Goal: Task Accomplishment & Management: Use online tool/utility

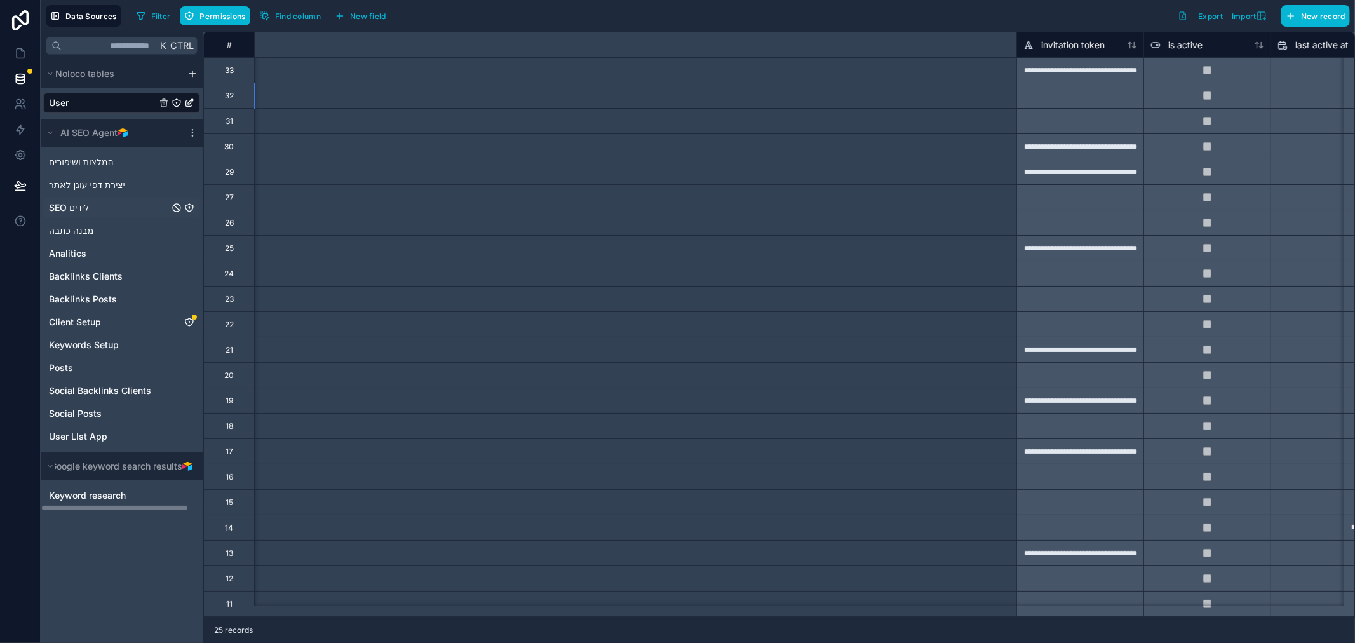
scroll to position [0, 961]
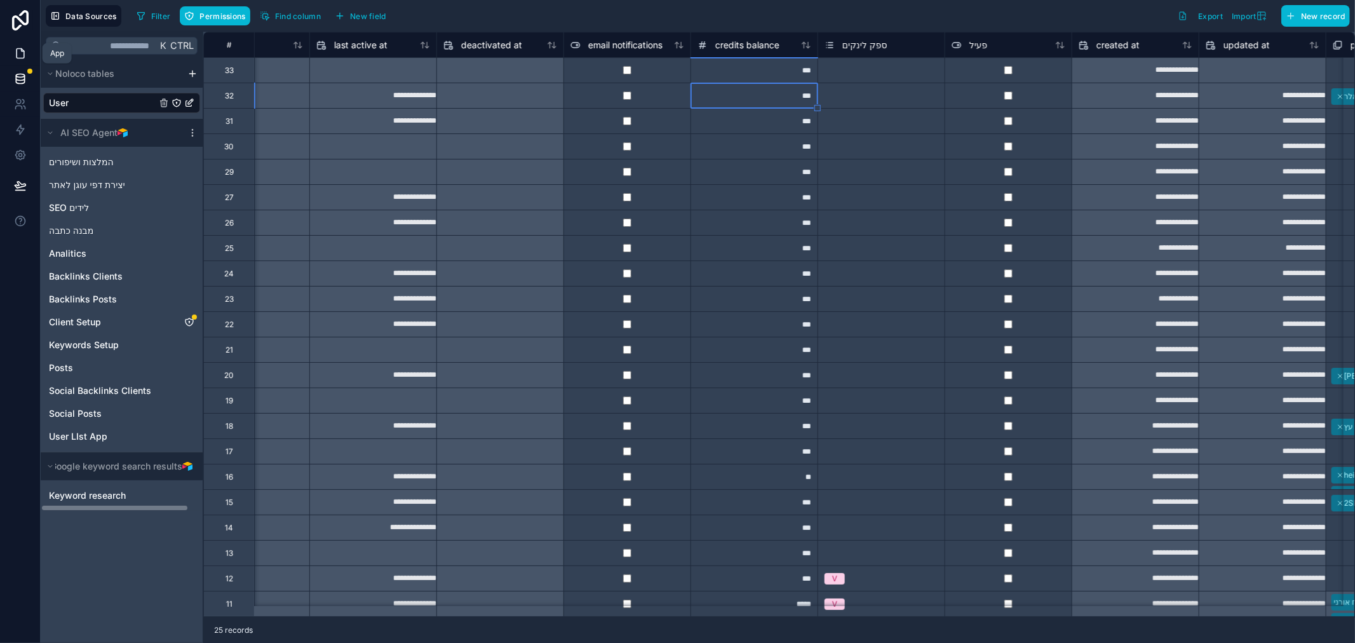
click at [23, 50] on icon at bounding box center [21, 54] width 8 height 10
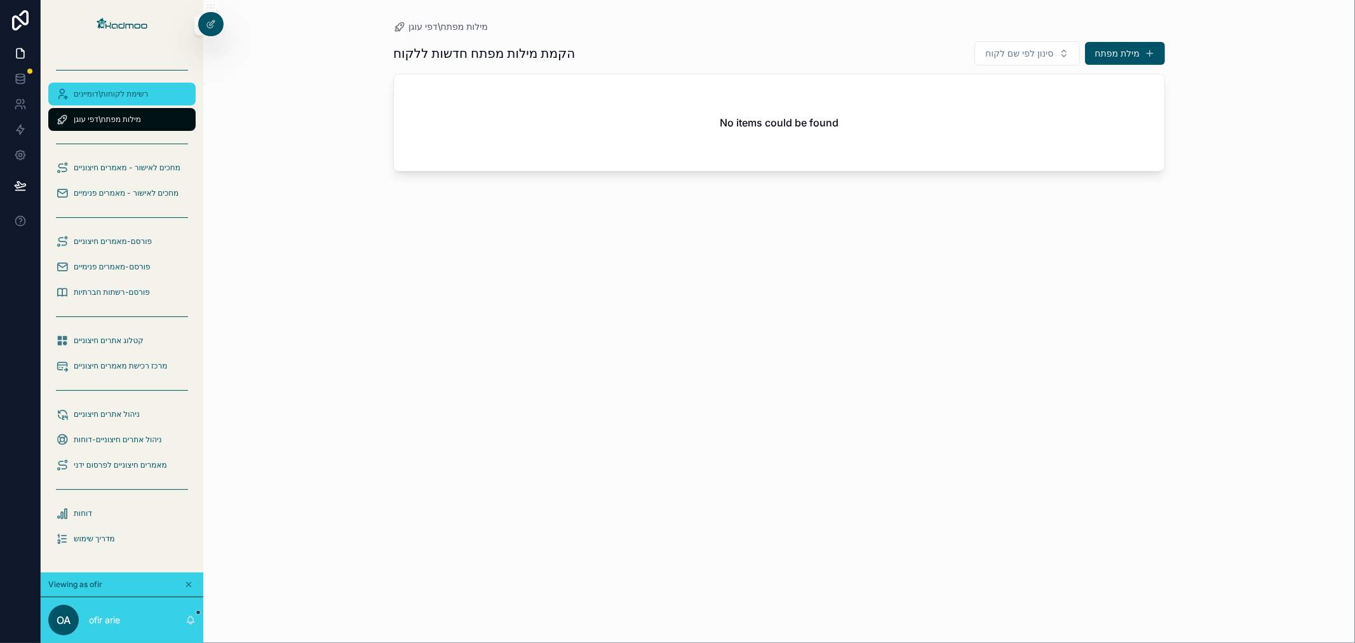
click at [137, 98] on span "רשימת לקוחות\דומיינים" at bounding box center [111, 94] width 74 height 10
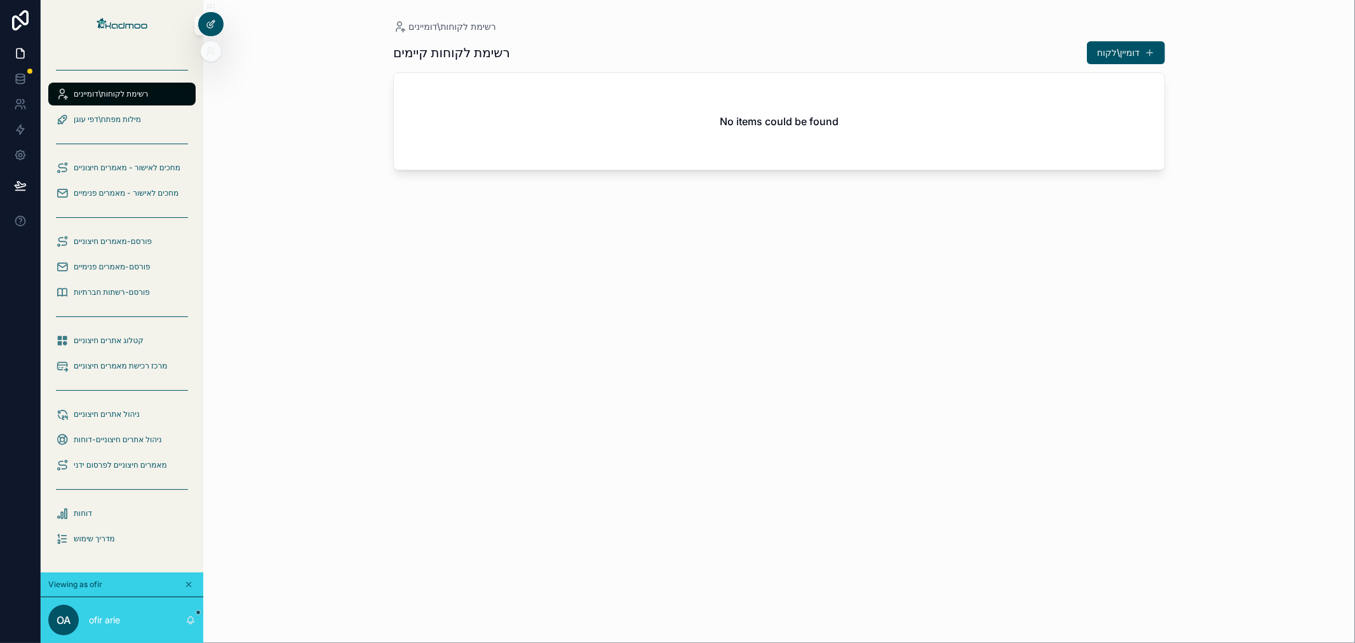
click at [208, 27] on icon at bounding box center [210, 25] width 6 height 6
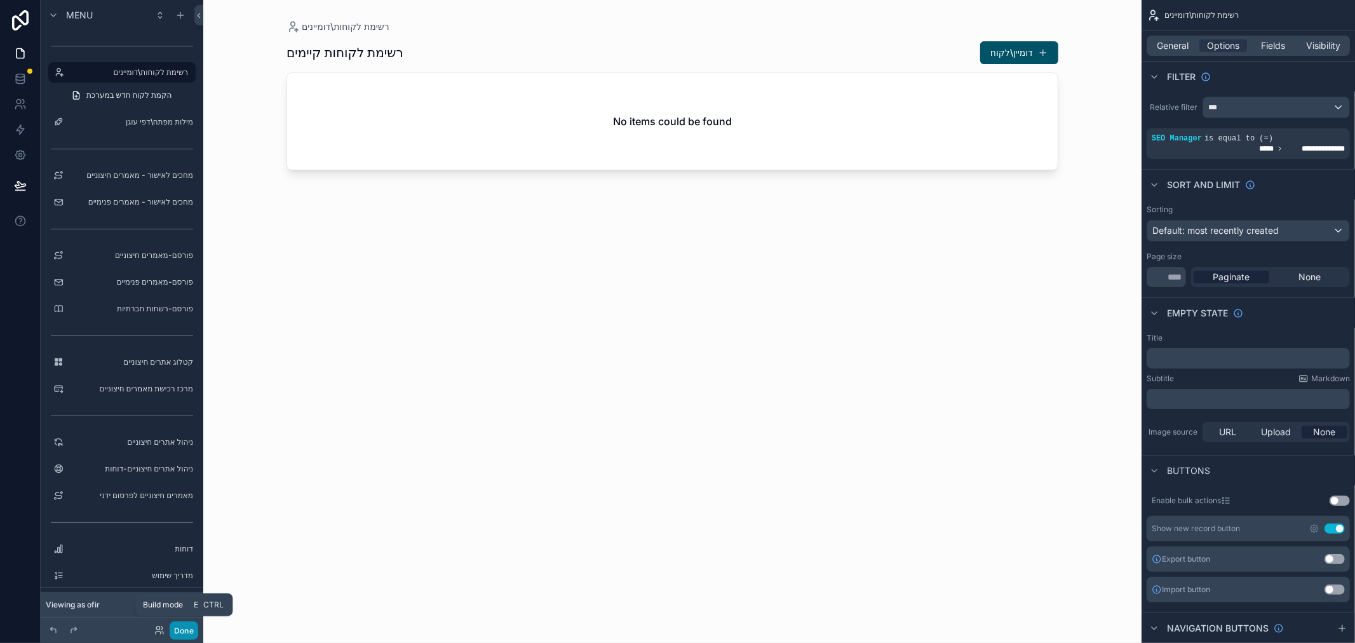
click at [181, 630] on button "Done" at bounding box center [184, 630] width 29 height 18
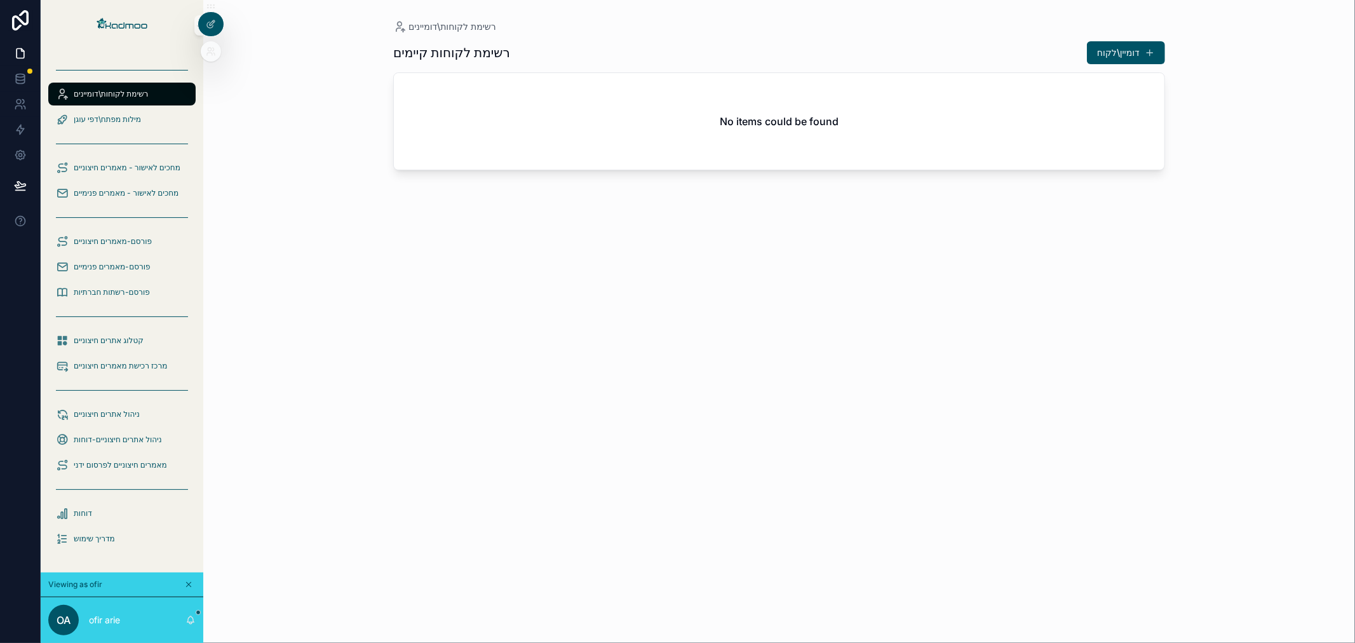
click at [210, 51] on icon at bounding box center [209, 49] width 3 height 3
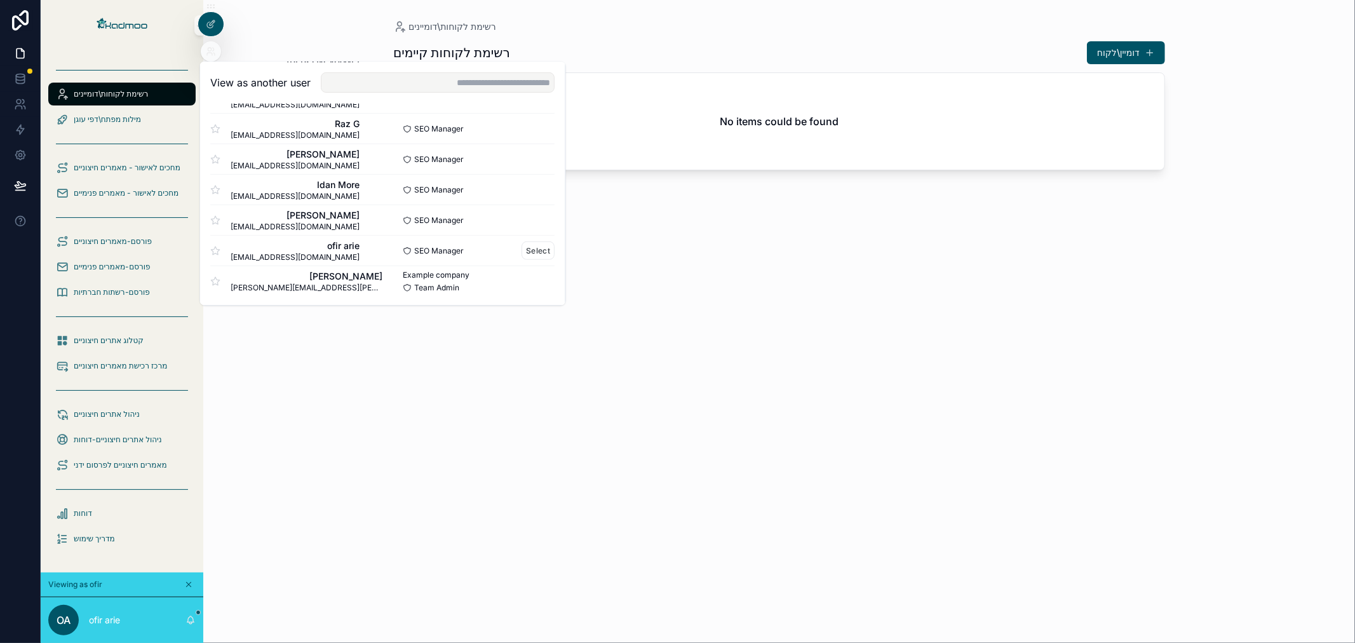
scroll to position [580, 0]
click at [522, 186] on button "Select" at bounding box center [538, 189] width 33 height 18
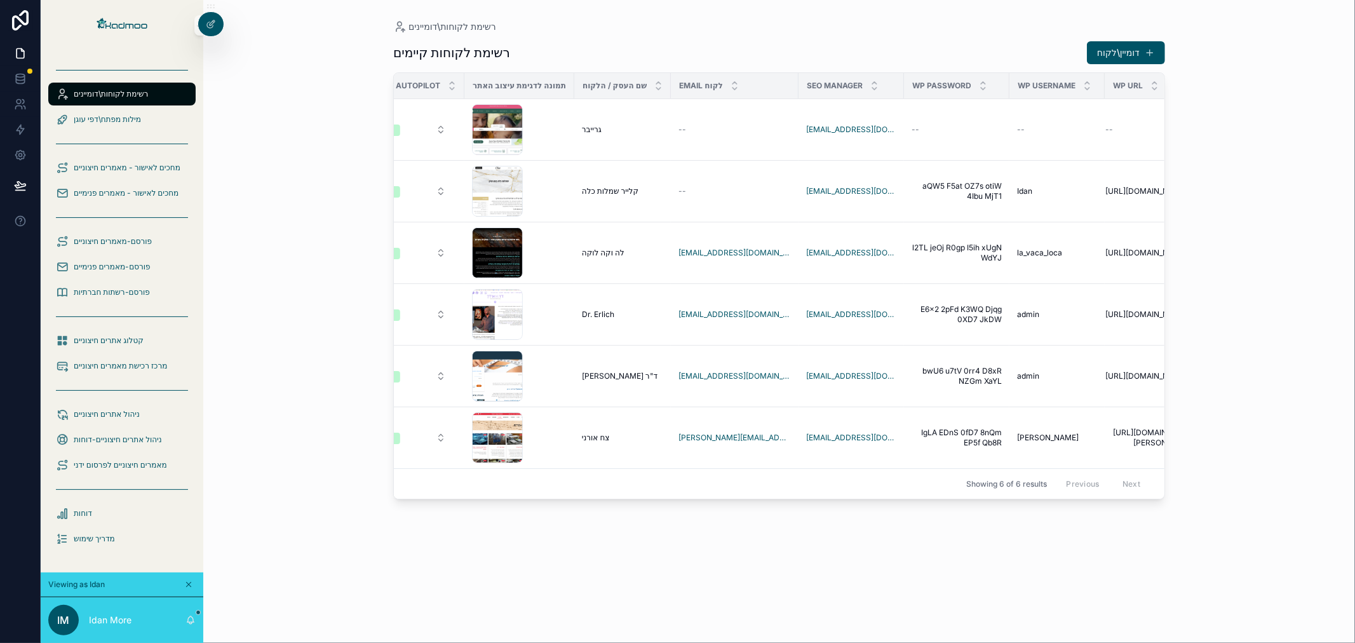
scroll to position [0, 68]
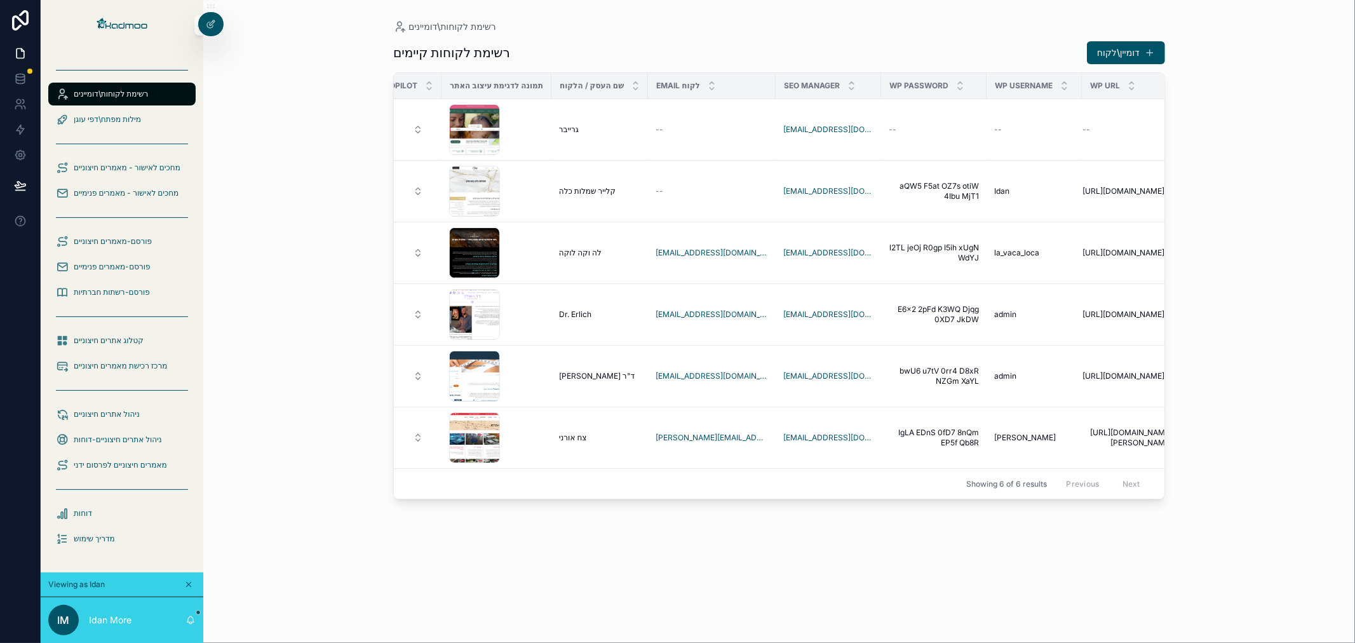
click at [283, 325] on div "רשימת לקוחות\דומיינים רשימת לקוחות קיימים דומיין\לקוח On/Off Autopilot תמונה לד…" at bounding box center [778, 321] width 1151 height 643
click at [18, 80] on icon at bounding box center [20, 78] width 8 height 5
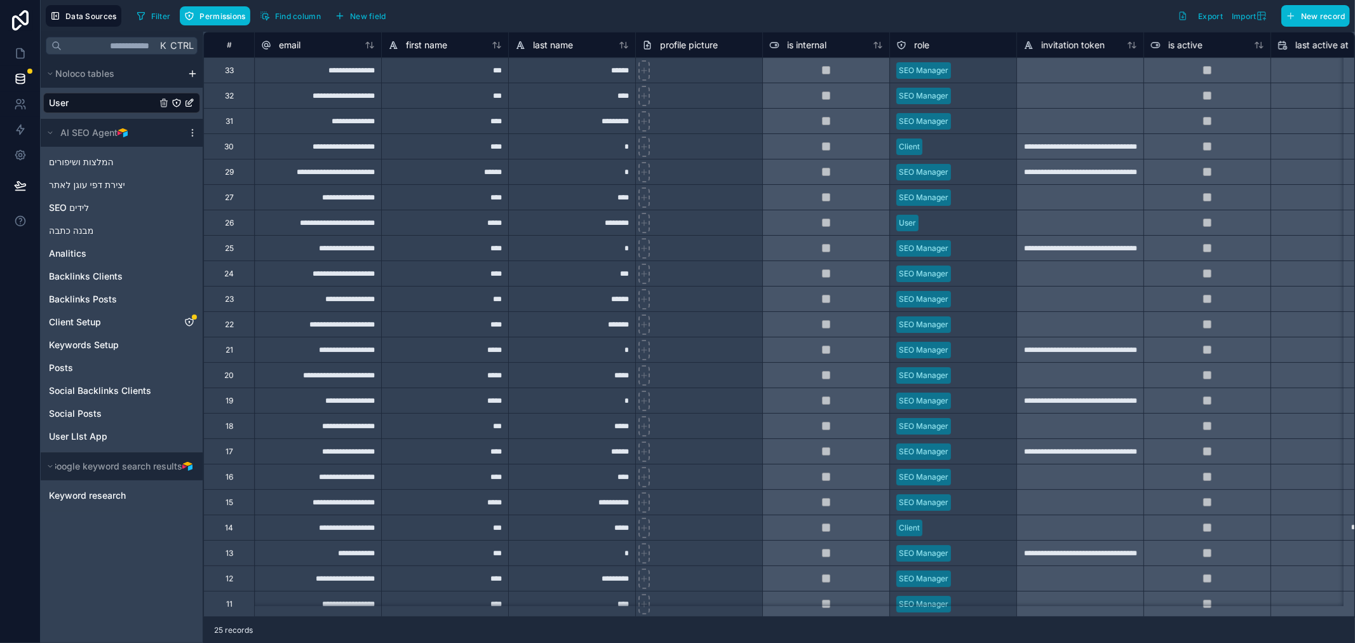
click at [83, 98] on link "User" at bounding box center [102, 103] width 107 height 13
click at [70, 361] on span "Posts" at bounding box center [61, 367] width 24 height 13
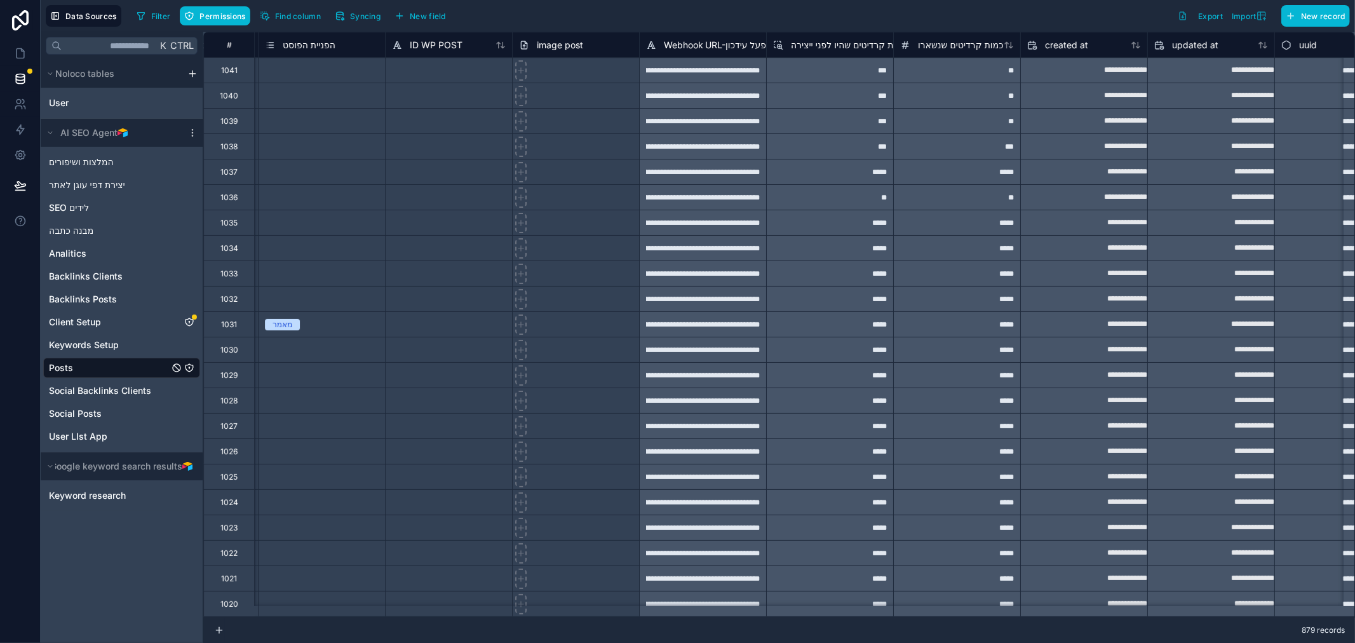
scroll to position [0, 3864]
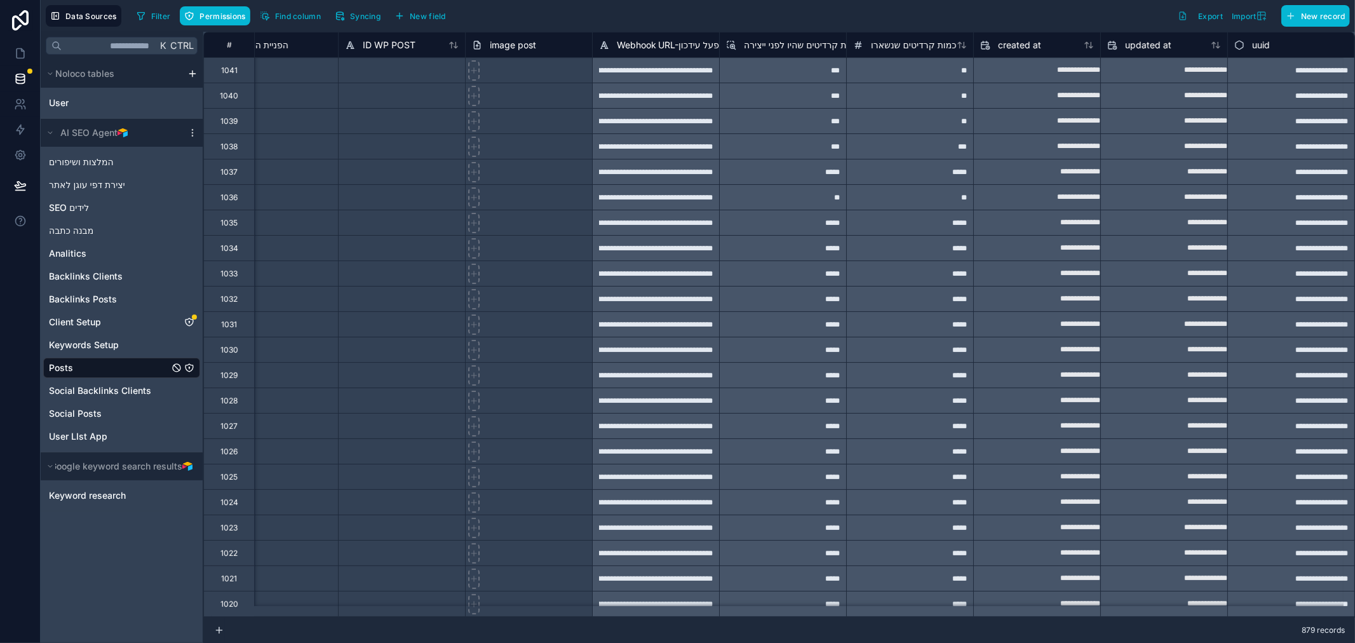
click at [900, 129] on div "**" at bounding box center [909, 120] width 127 height 25
click at [901, 127] on div "**" at bounding box center [909, 120] width 127 height 25
click at [904, 197] on div "**" at bounding box center [909, 196] width 127 height 25
click at [891, 71] on div "**" at bounding box center [909, 69] width 127 height 25
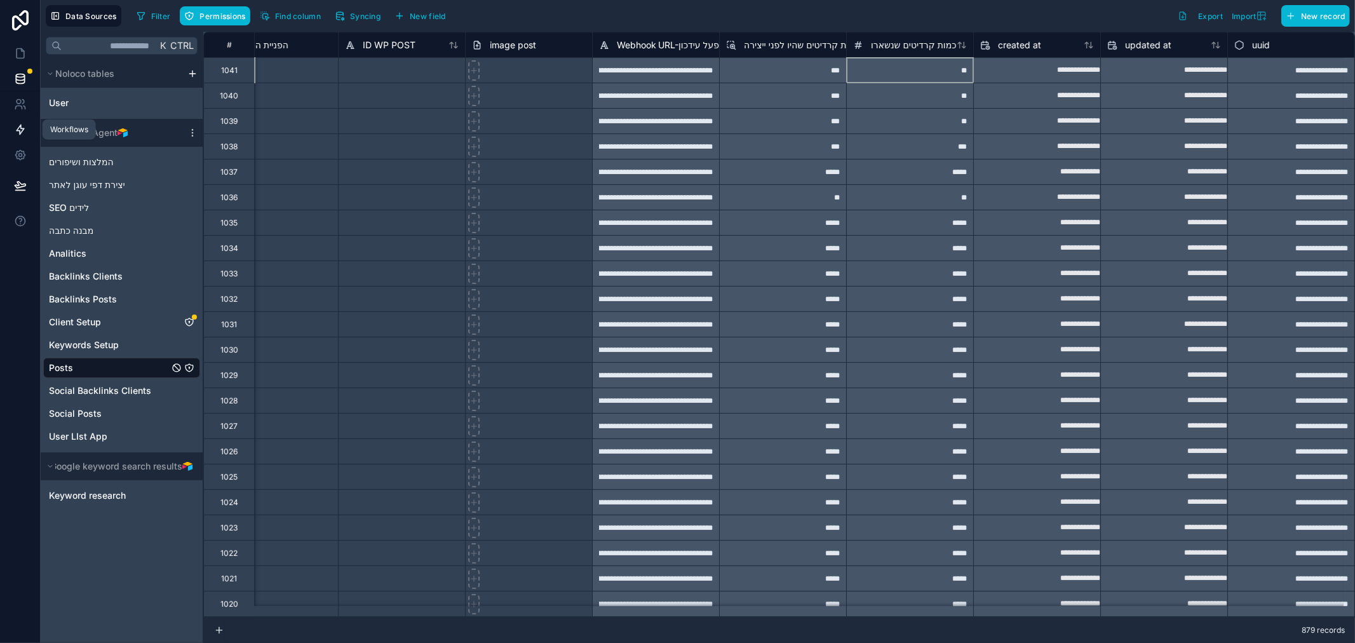
click at [16, 128] on icon at bounding box center [20, 129] width 13 height 13
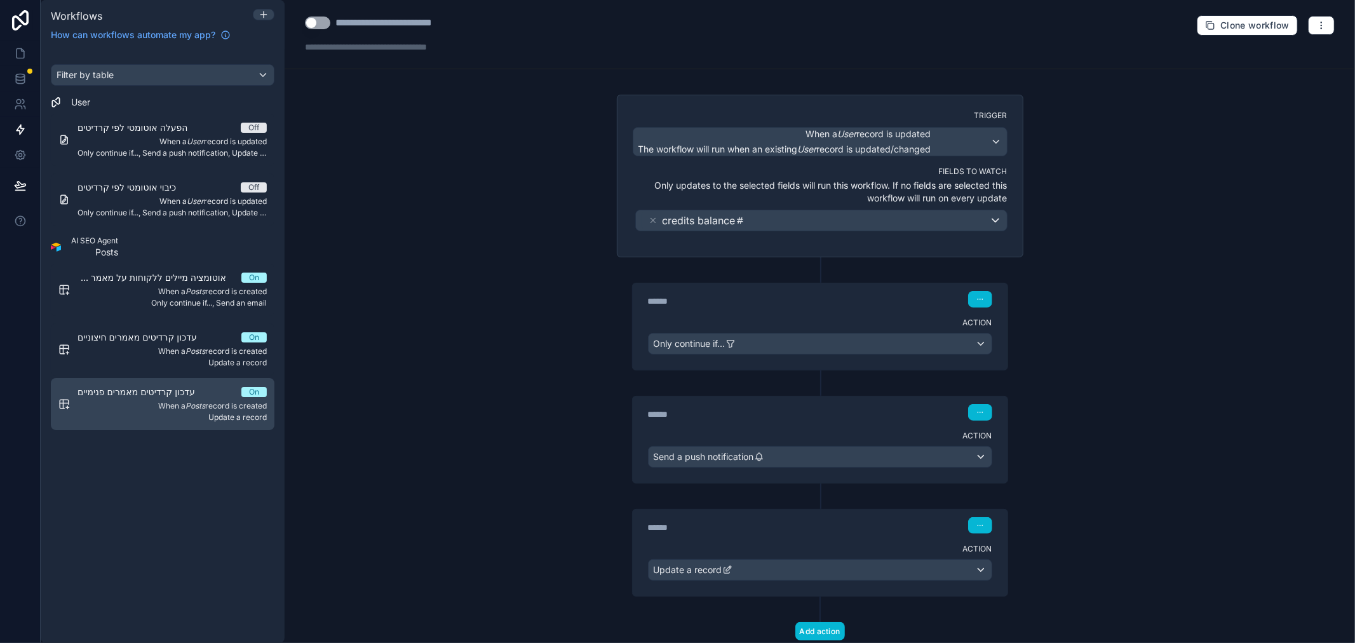
click at [208, 392] on span "עדכון קרדיטים מאמרים פנימיים" at bounding box center [143, 391] width 133 height 13
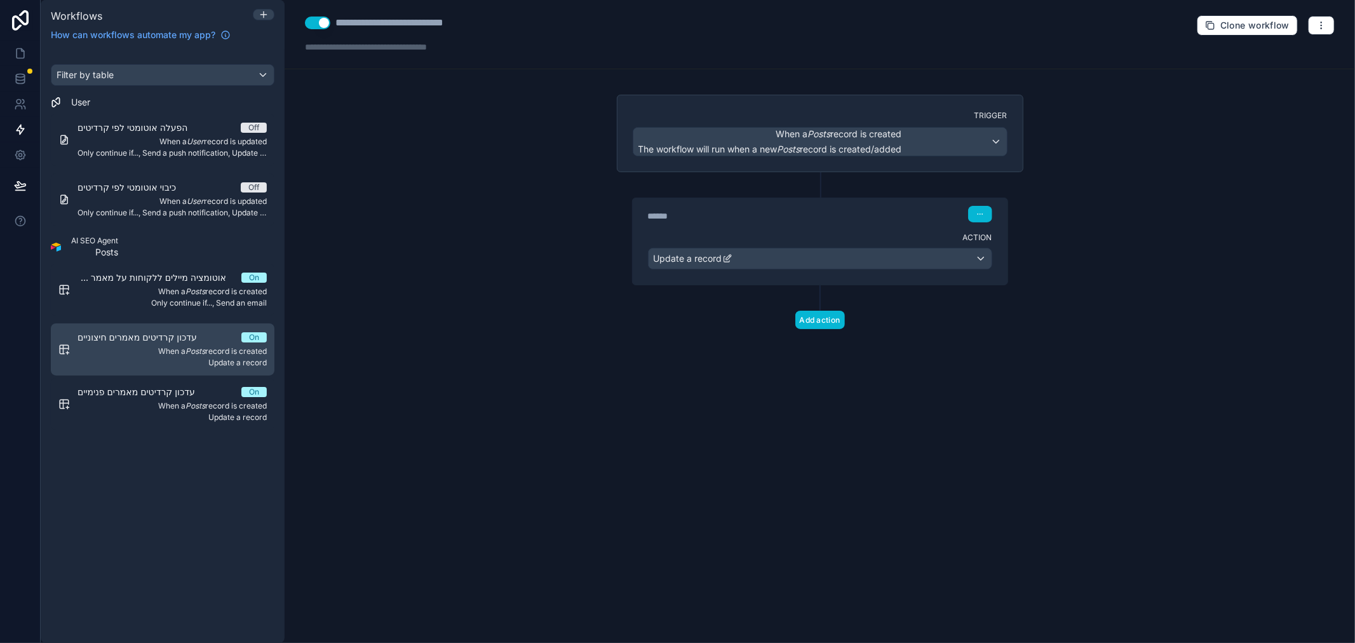
click at [201, 346] on em "Posts" at bounding box center [195, 351] width 20 height 10
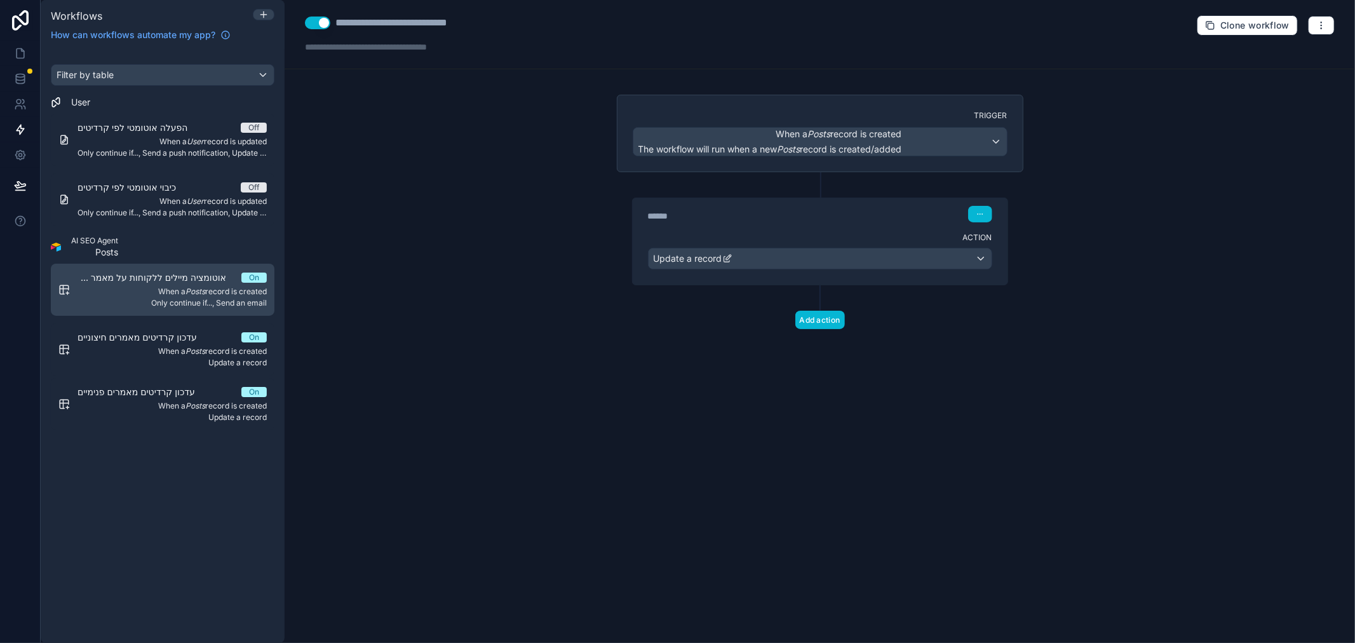
click at [180, 303] on span "Only continue if..., Send an email" at bounding box center [171, 303] width 189 height 10
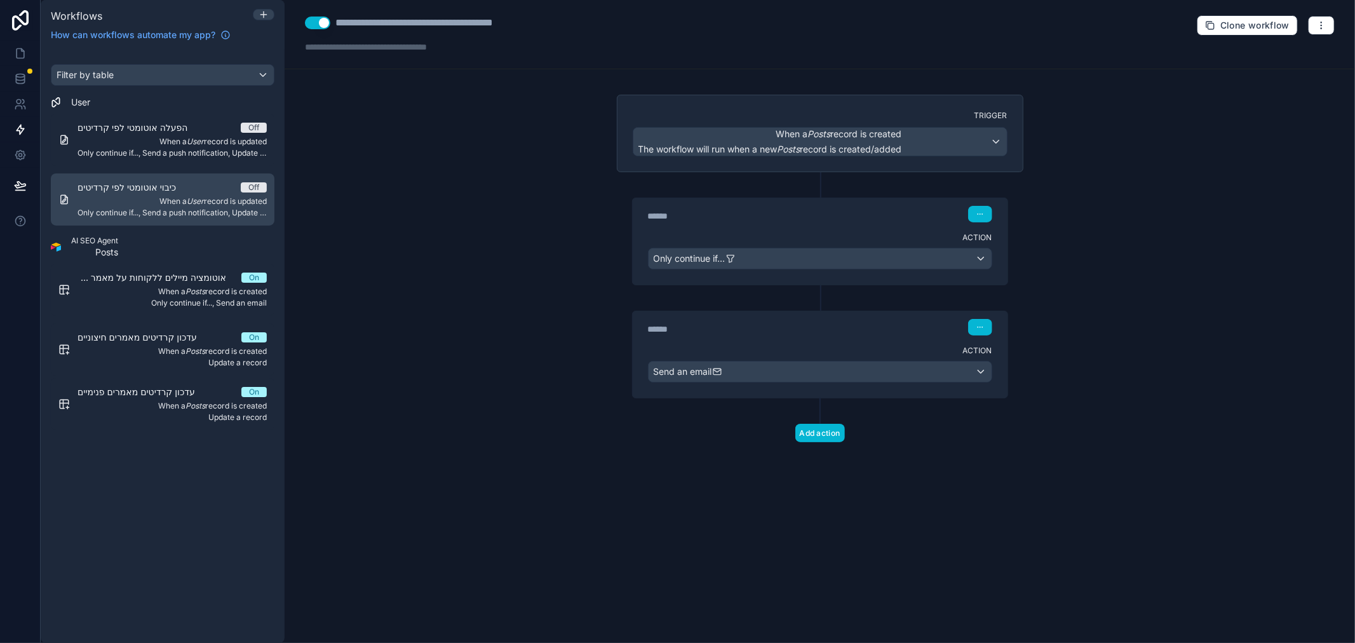
click at [180, 204] on span "When a User record is updated" at bounding box center [171, 201] width 189 height 10
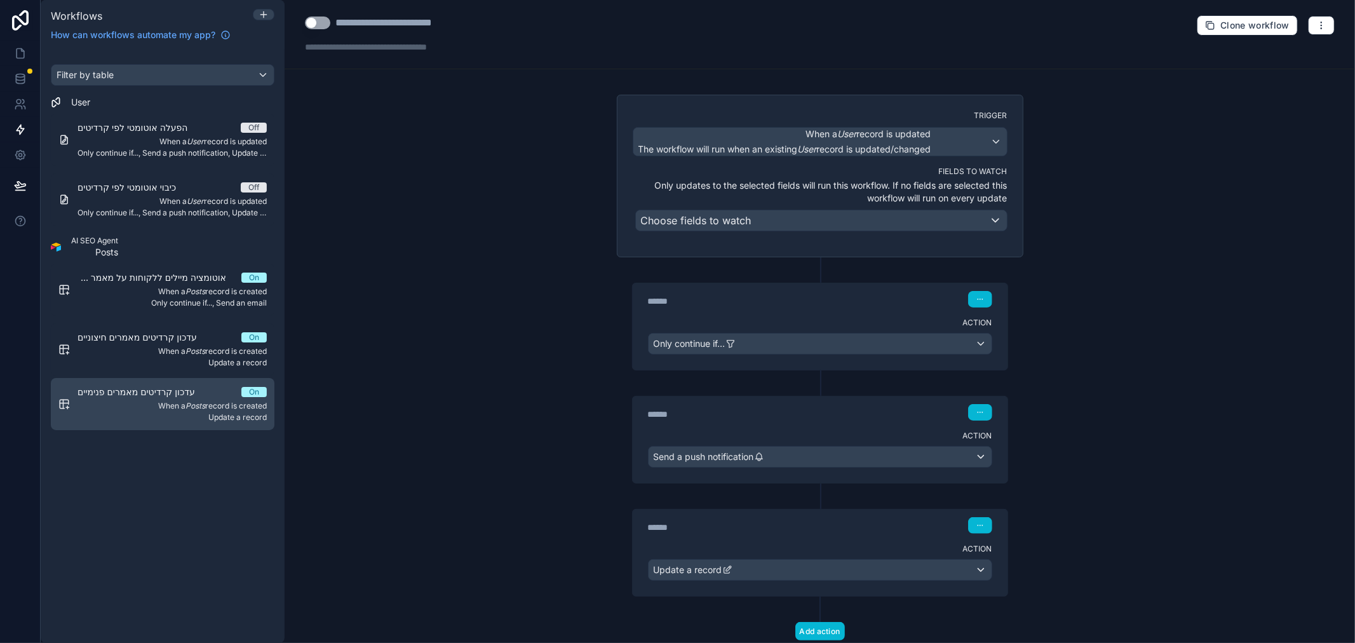
click at [206, 405] on span "When a Posts record is created" at bounding box center [171, 406] width 189 height 10
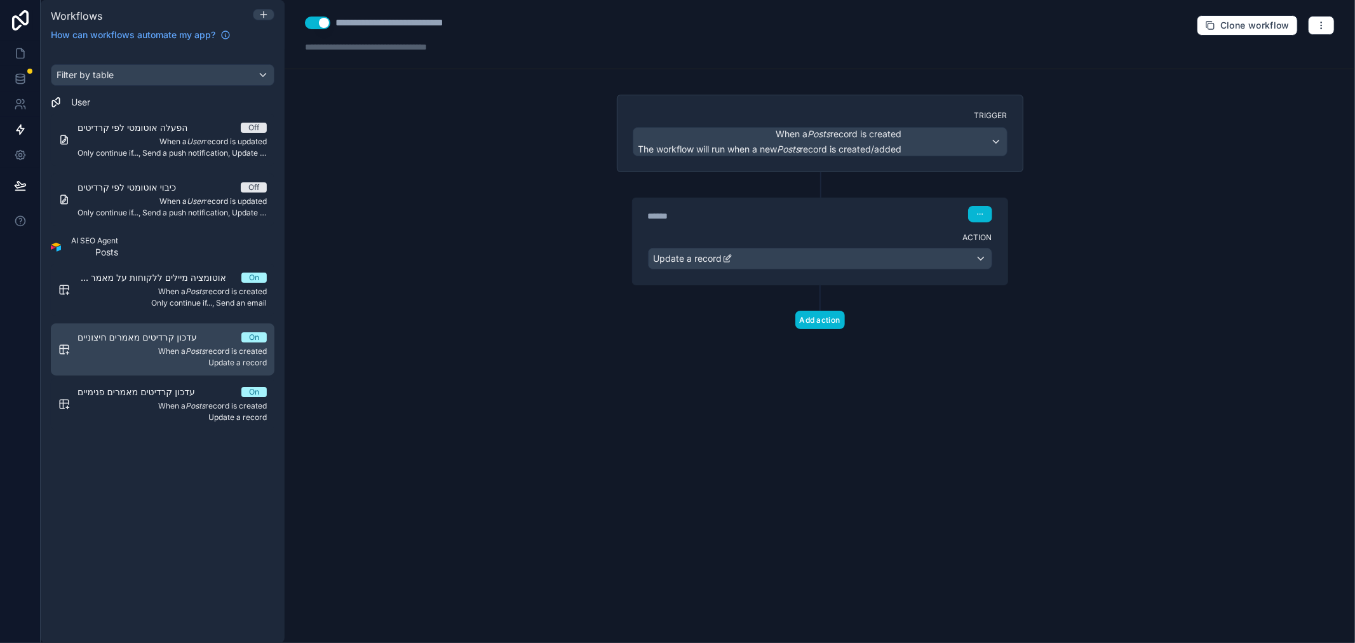
click at [171, 342] on span "עדכון קרדיטים מאמרים חיצוניים" at bounding box center [144, 337] width 135 height 13
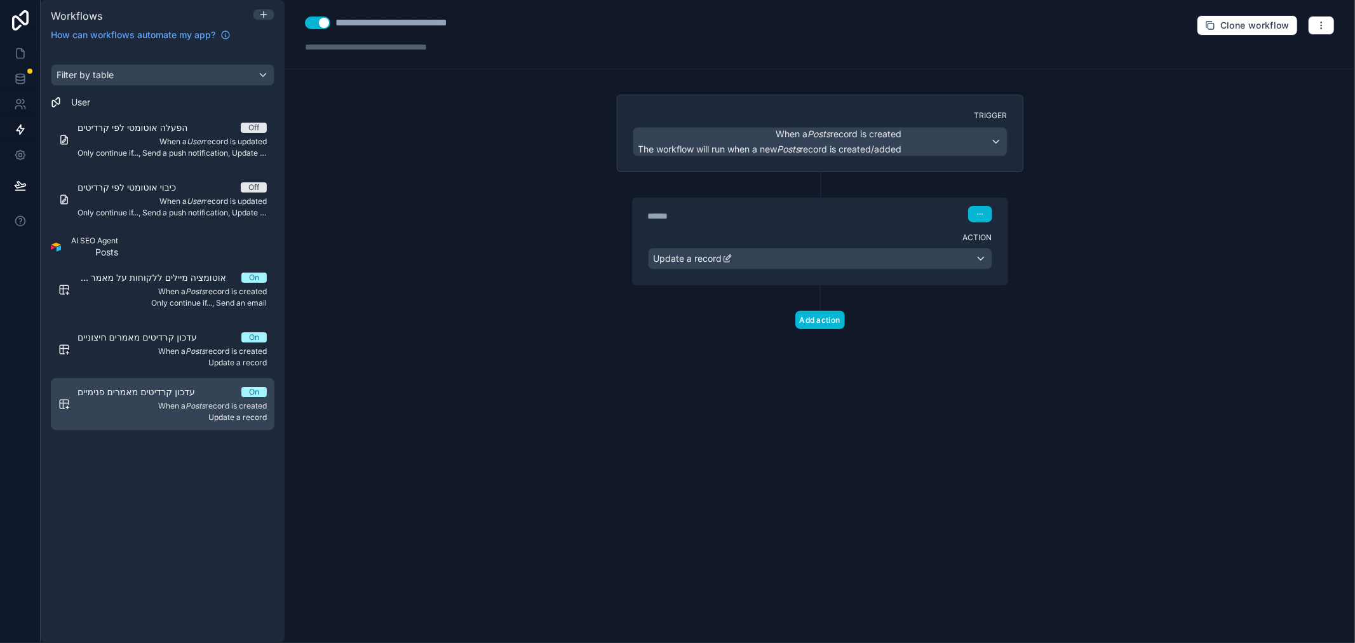
click at [177, 398] on span "עדכון קרדיטים מאמרים פנימיים" at bounding box center [143, 391] width 133 height 13
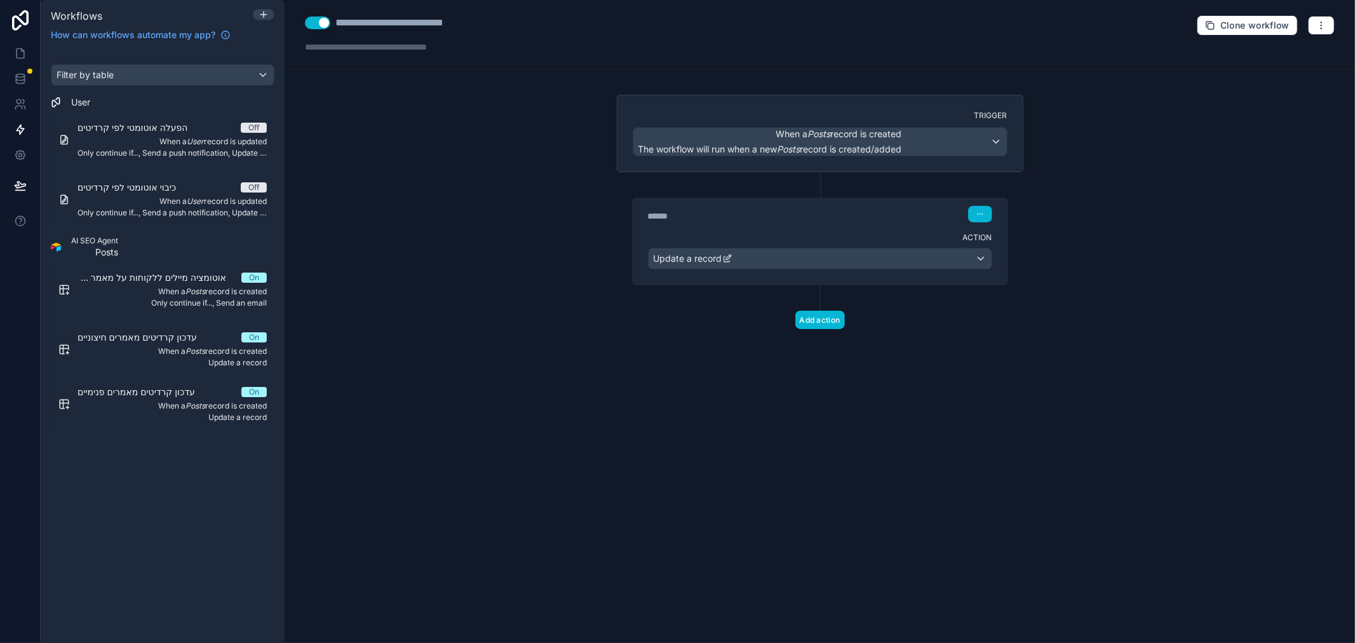
click at [817, 224] on div "****** Step 1" at bounding box center [820, 212] width 375 height 29
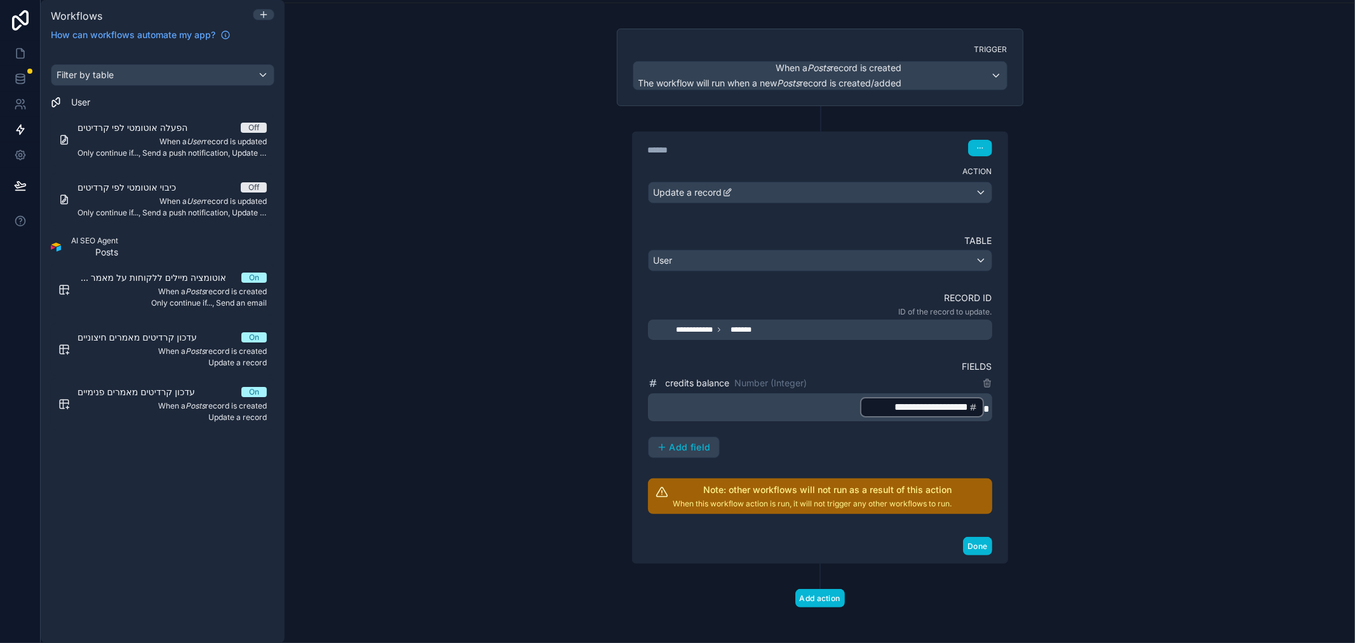
scroll to position [71, 0]
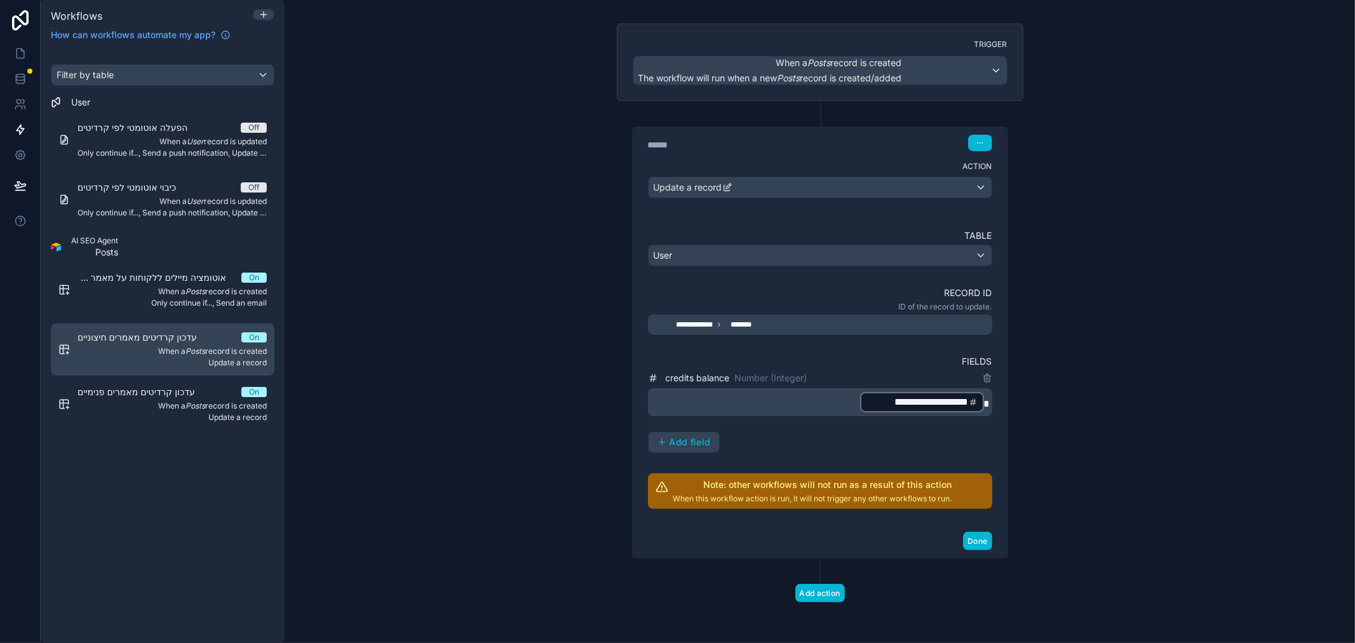
click at [253, 337] on div "On" at bounding box center [254, 337] width 10 height 10
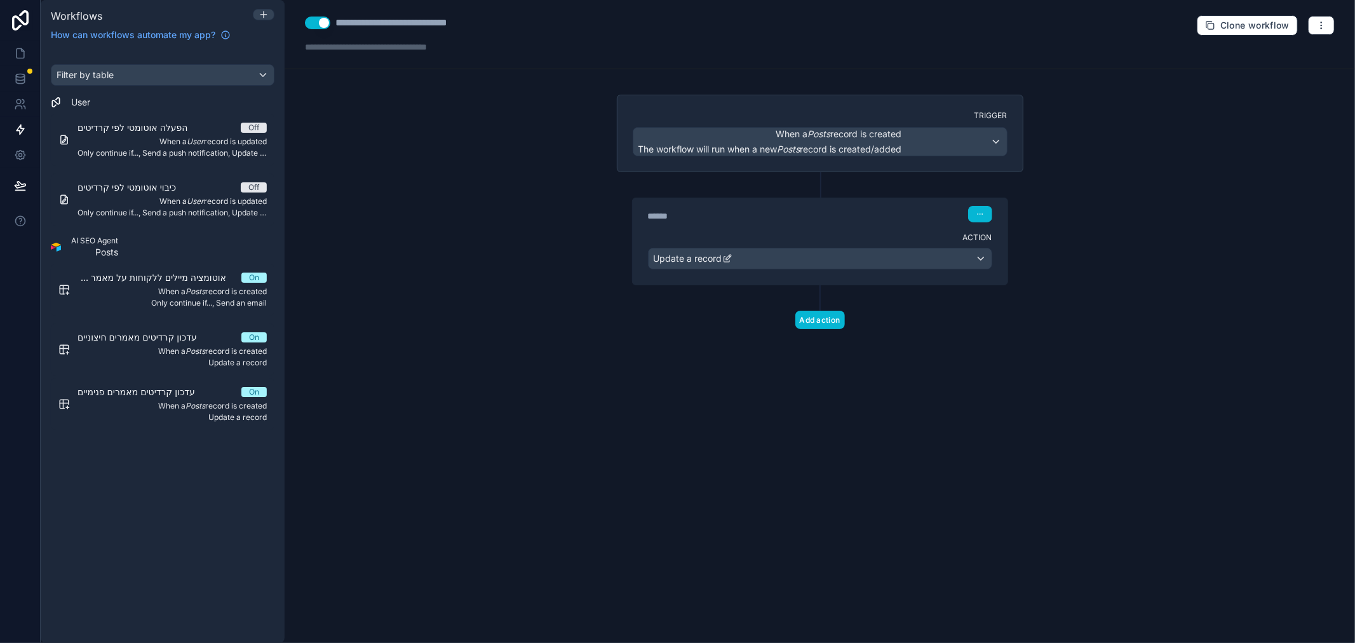
click at [316, 18] on button "Use setting" at bounding box center [317, 23] width 25 height 13
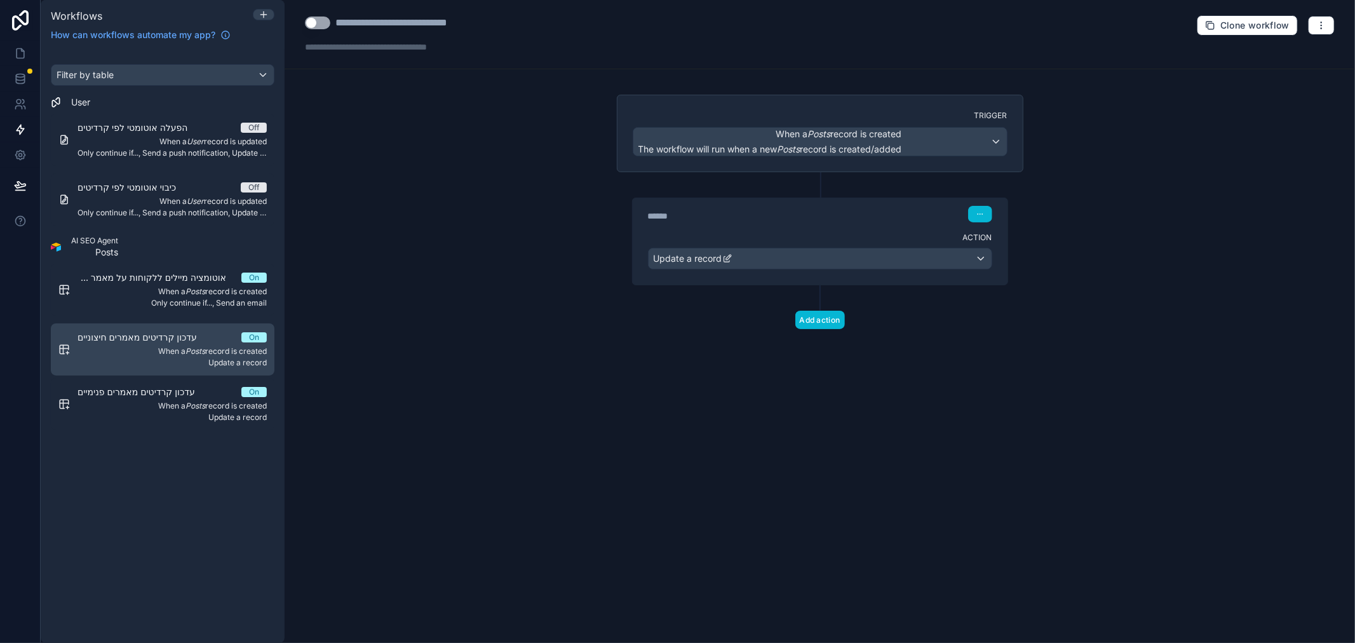
click at [206, 375] on link "עדכון קרדיטים מאמרים חיצוניים On When a Posts record is created Update a record" at bounding box center [163, 349] width 224 height 52
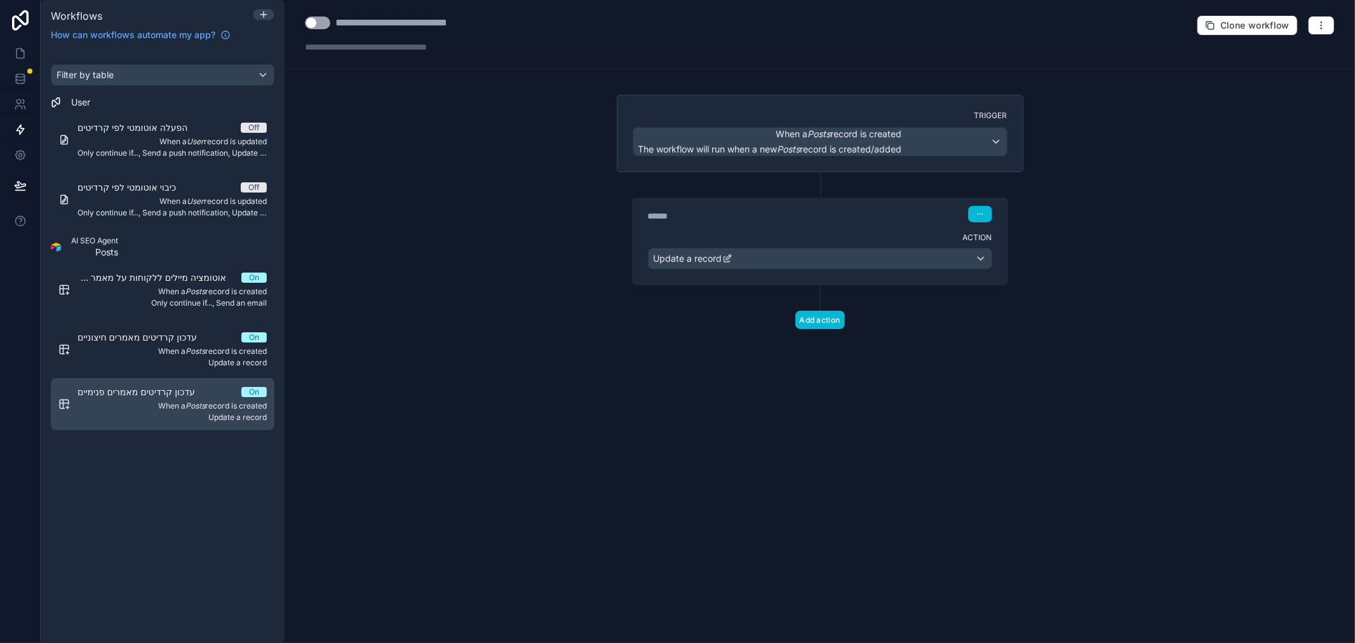
click at [204, 401] on span "When a Posts record is created" at bounding box center [171, 406] width 189 height 10
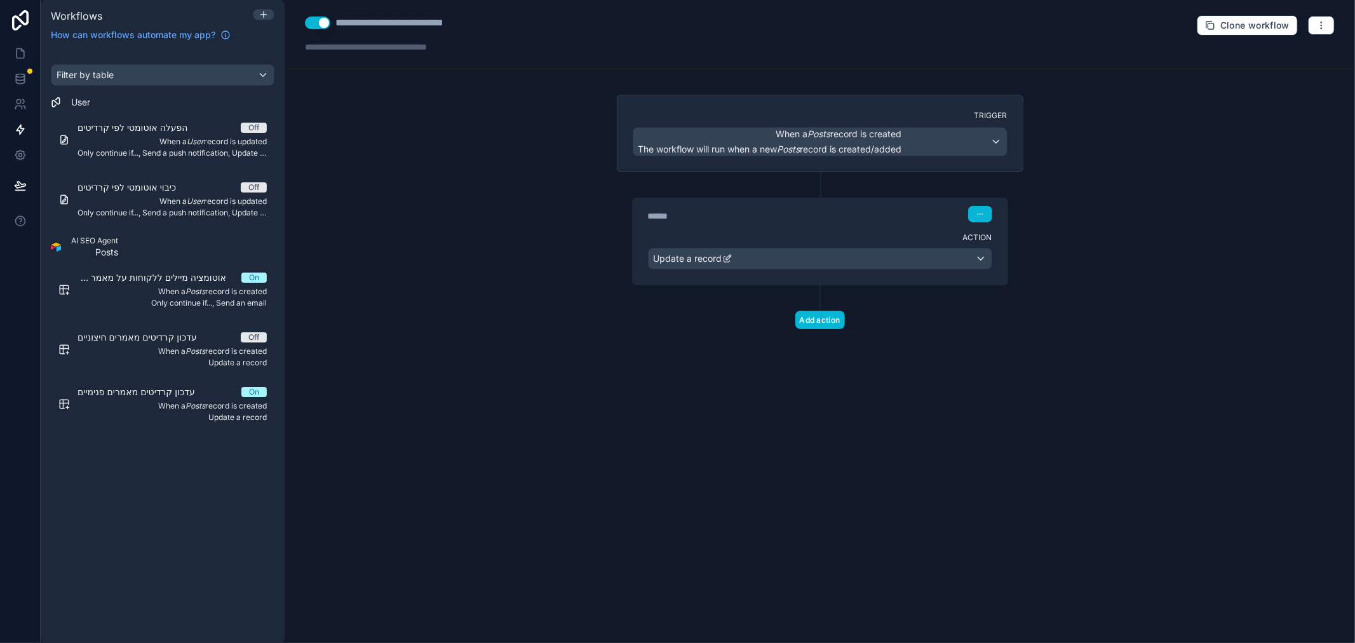
click at [764, 219] on div "******" at bounding box center [743, 216] width 191 height 13
click at [826, 231] on div "Action Update a record" at bounding box center [820, 255] width 375 height 57
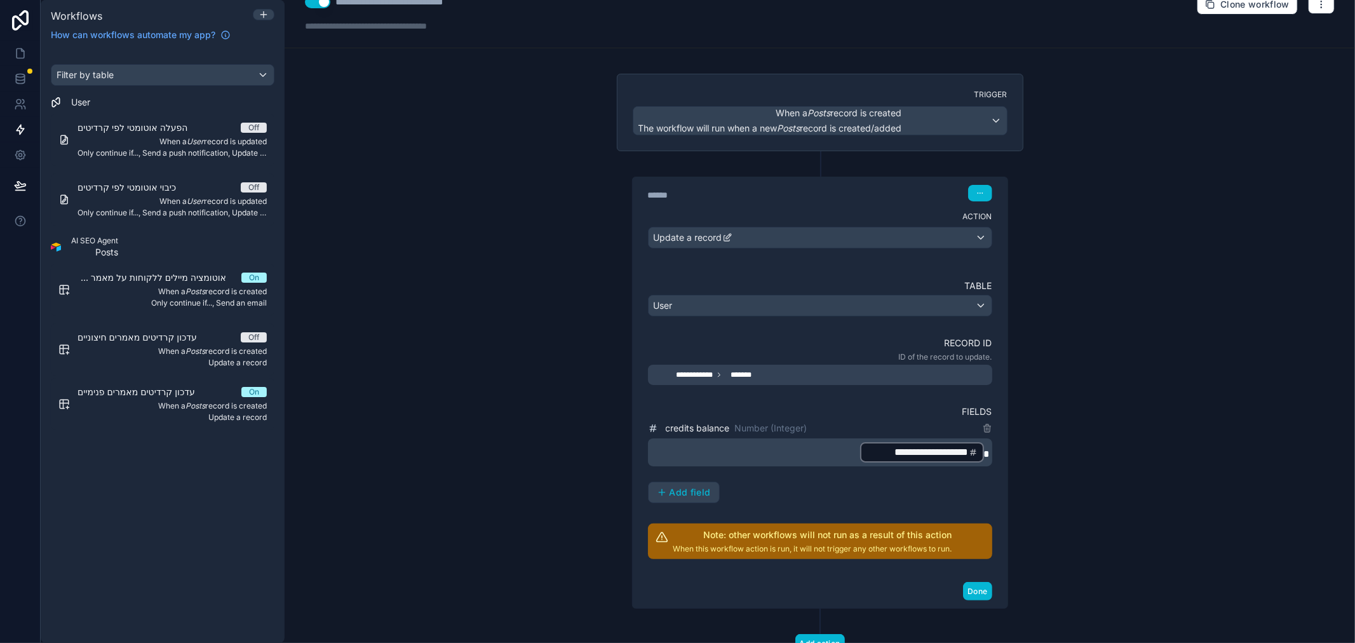
scroll to position [71, 0]
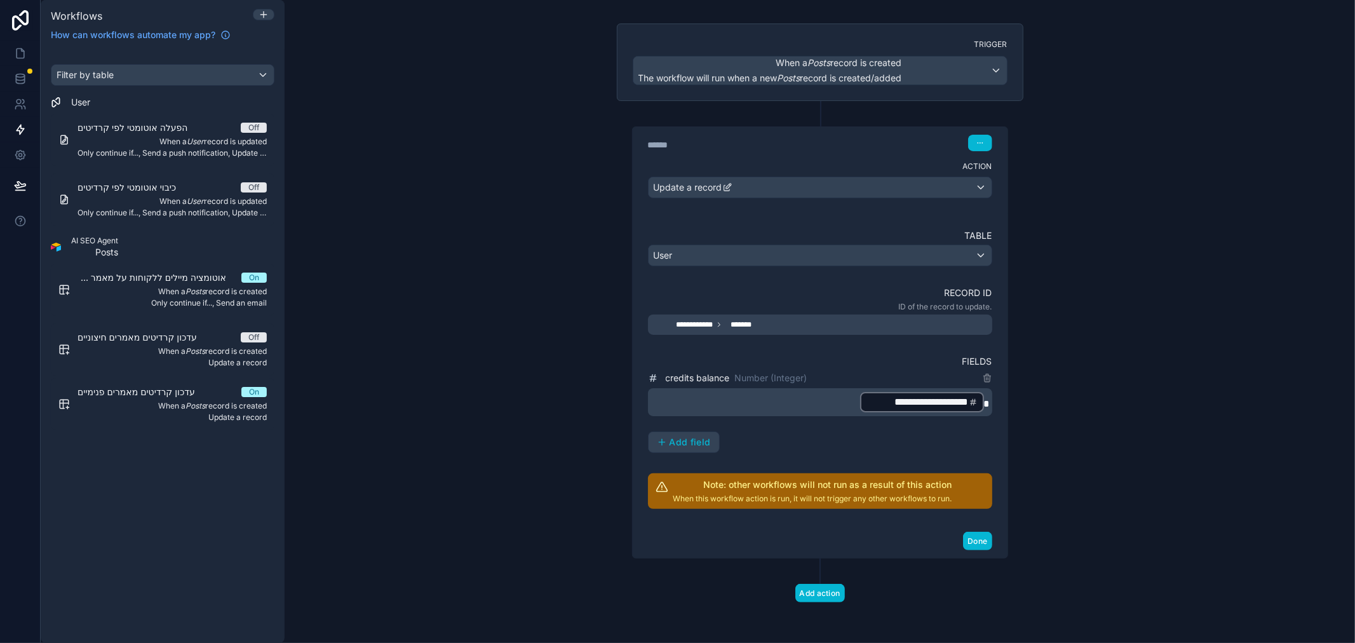
click at [799, 499] on p "When this workflow action is run, it will not trigger any other workflows to ru…" at bounding box center [812, 498] width 279 height 10
click at [804, 402] on p "**********" at bounding box center [821, 402] width 337 height 23
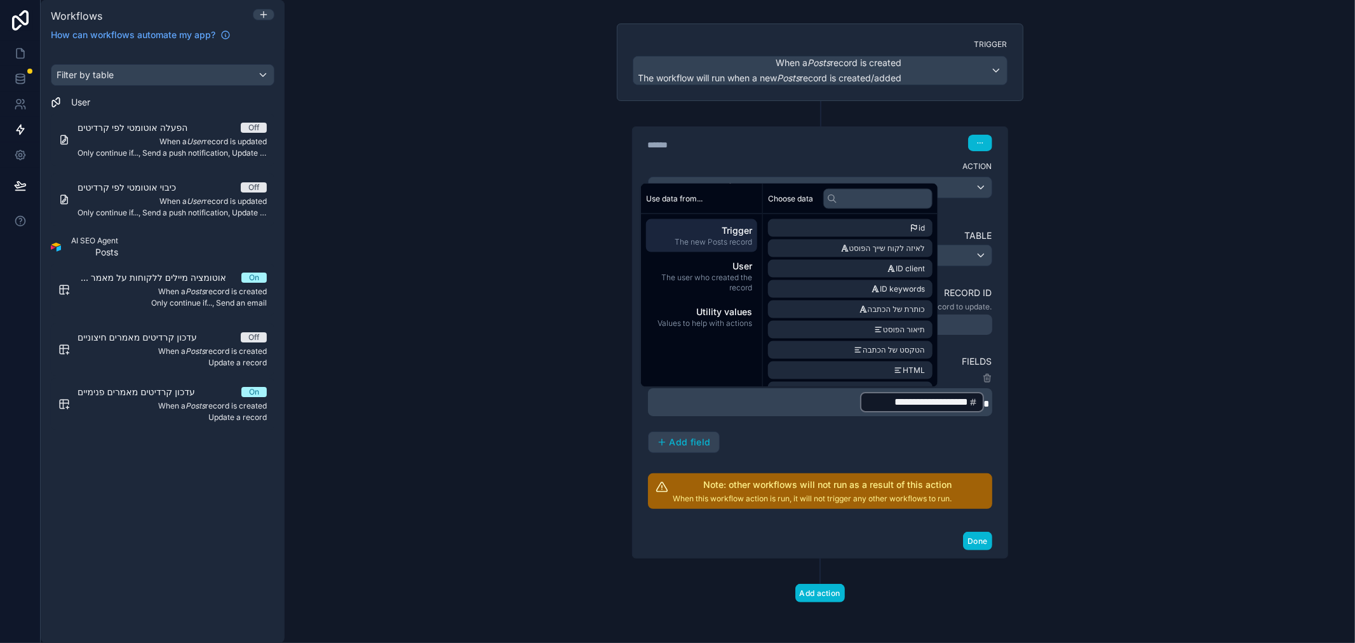
click at [1099, 443] on div "**********" at bounding box center [820, 321] width 1070 height 643
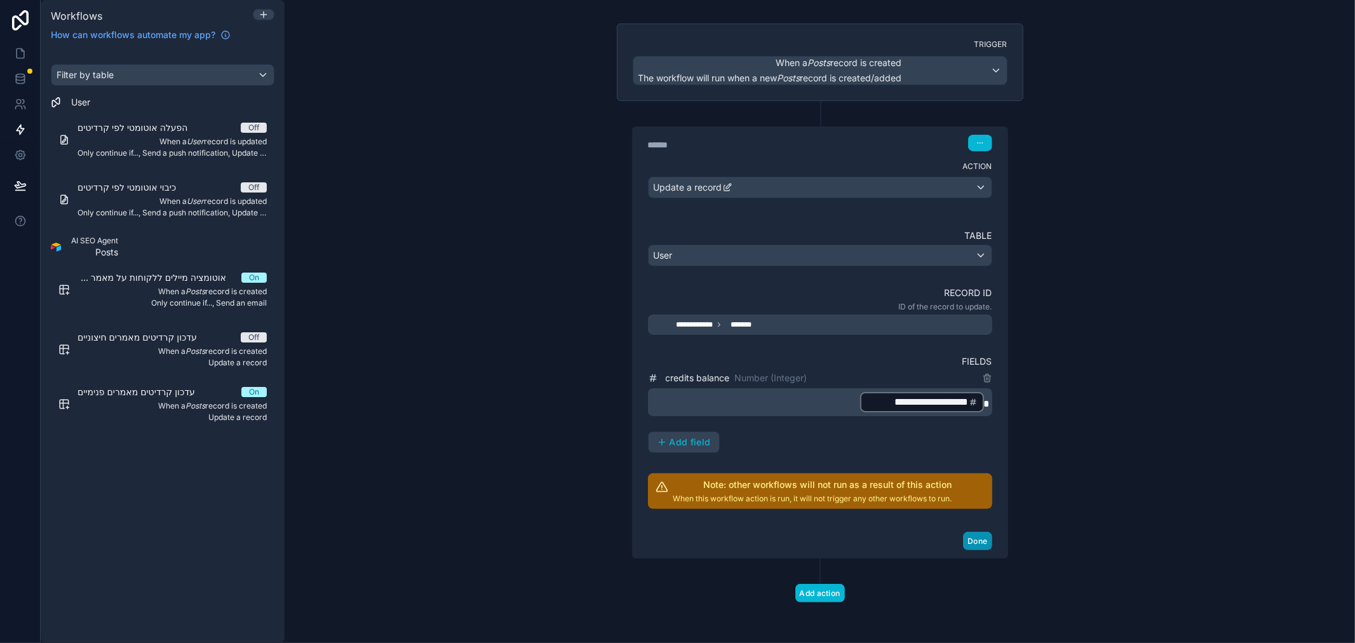
click at [967, 546] on button "Done" at bounding box center [977, 541] width 29 height 18
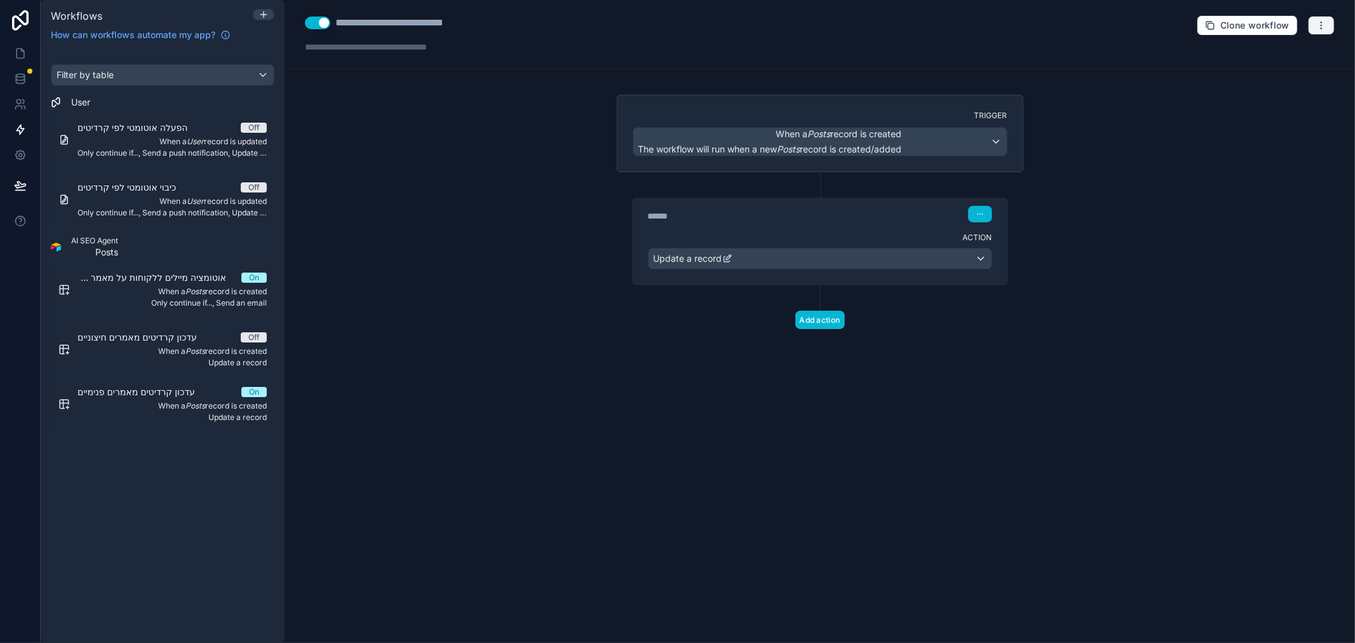
click at [1317, 30] on button "button" at bounding box center [1321, 25] width 27 height 19
click at [1264, 73] on span "Run history" at bounding box center [1287, 75] width 61 height 10
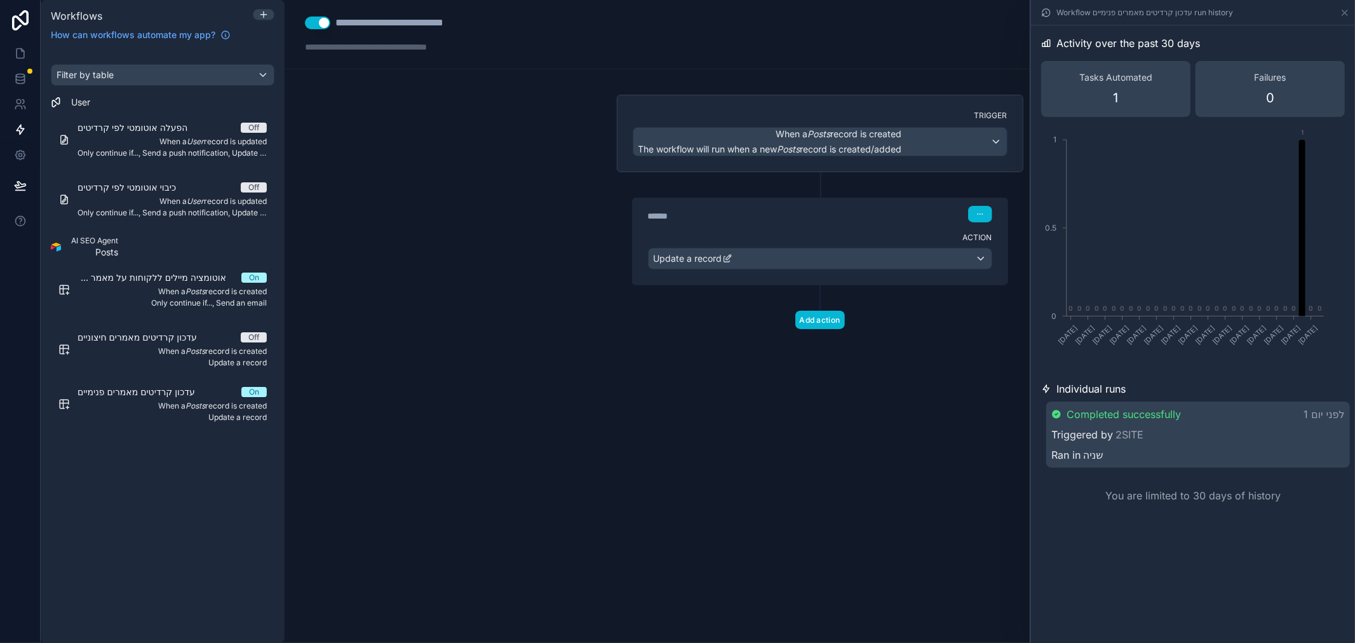
click at [841, 397] on div "**********" at bounding box center [820, 321] width 1070 height 643
click at [250, 271] on div "אוטומציה מיילים ללקוחות על מאמר פנימי חדש On" at bounding box center [171, 277] width 189 height 13
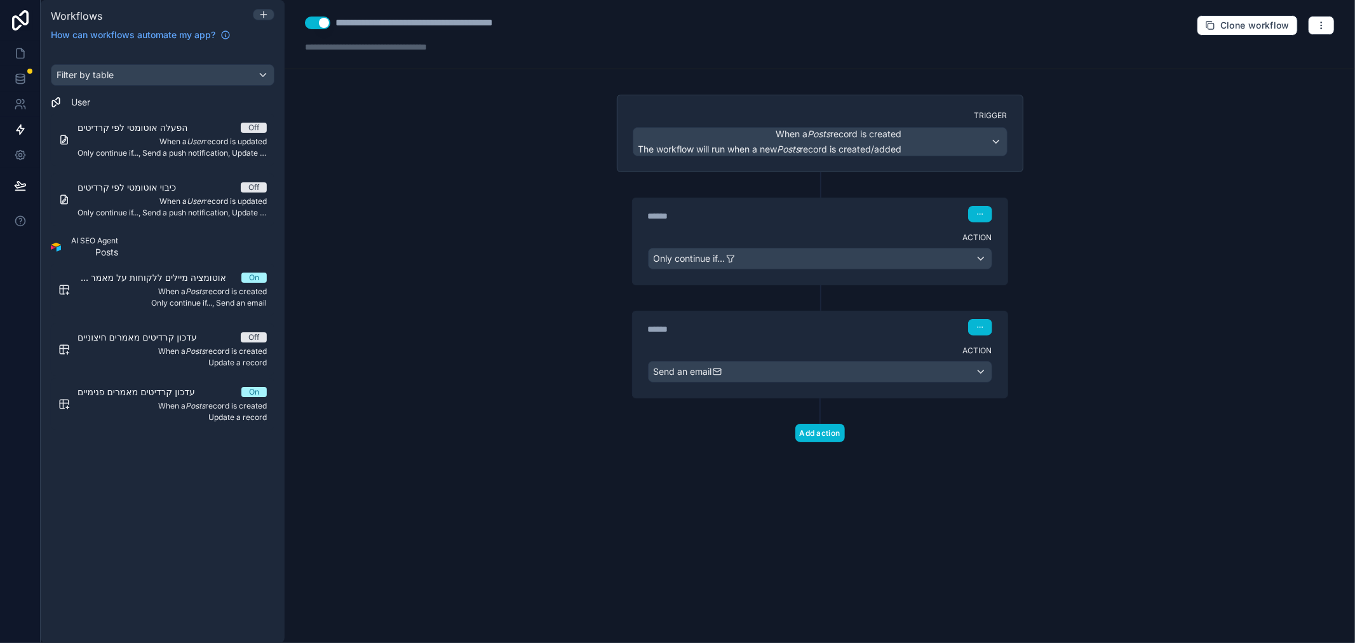
click at [314, 24] on button "Use setting" at bounding box center [317, 23] width 25 height 13
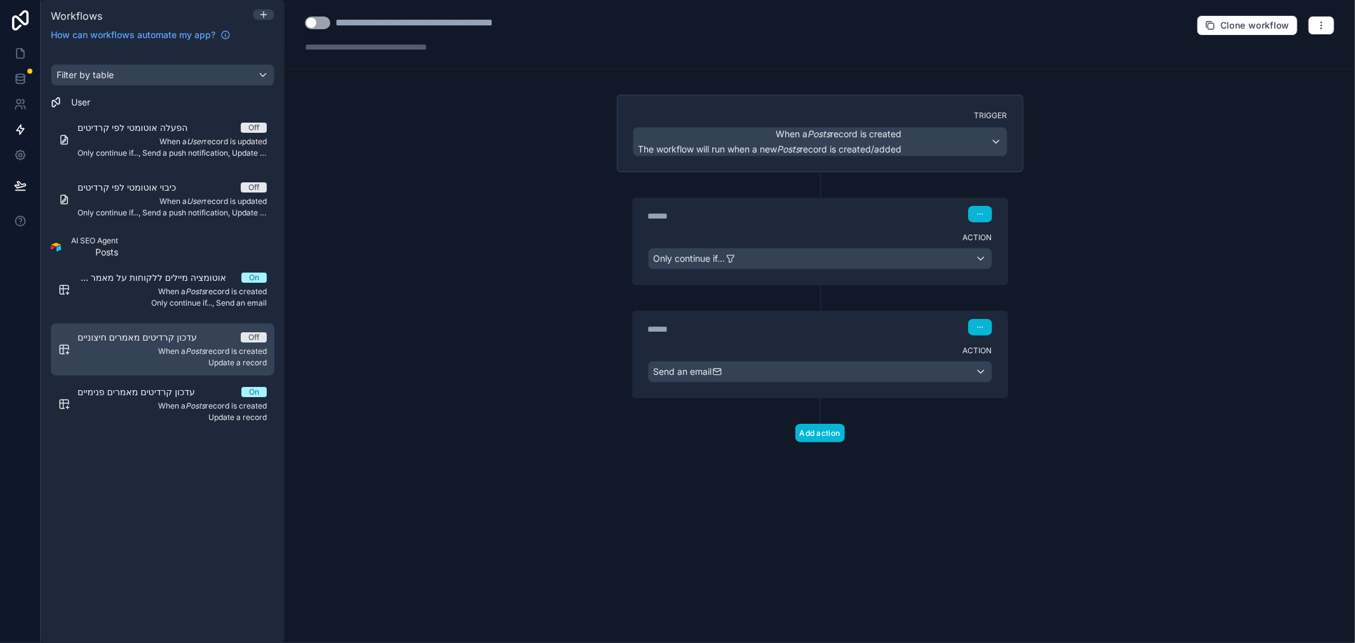
click at [230, 338] on div "עדכון קרדיטים מאמרים חיצוניים Off" at bounding box center [171, 337] width 189 height 13
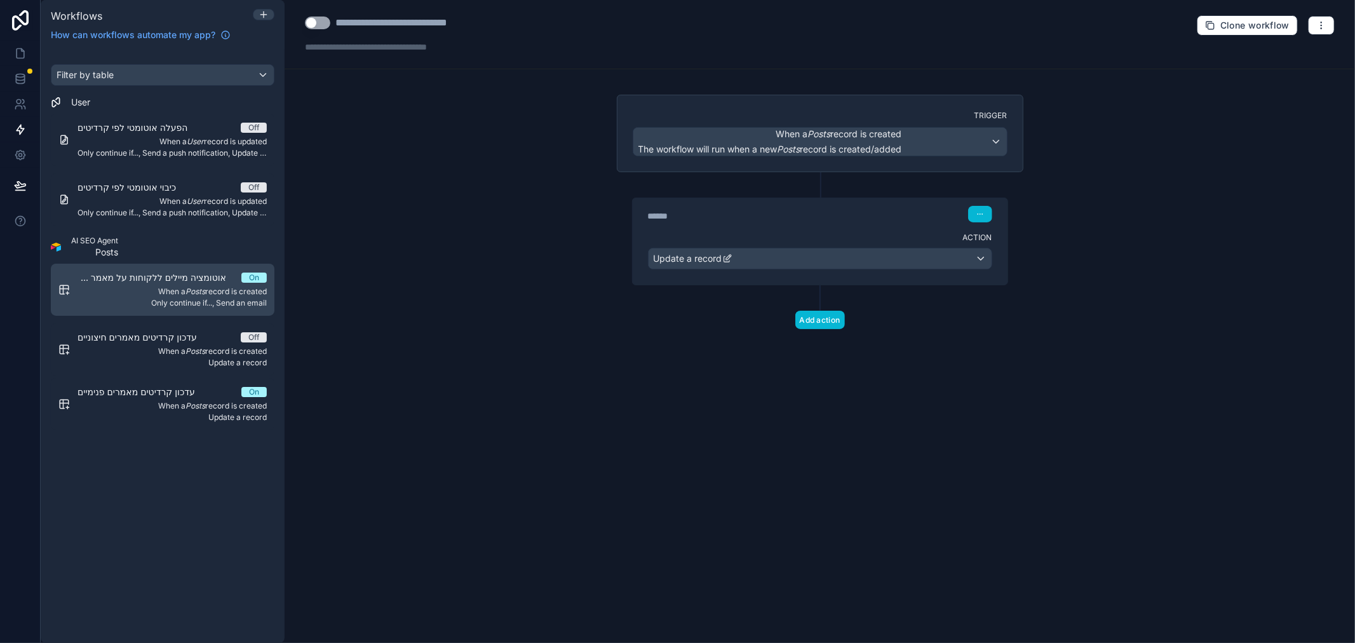
click at [218, 294] on span "When a Posts record is created" at bounding box center [171, 291] width 189 height 10
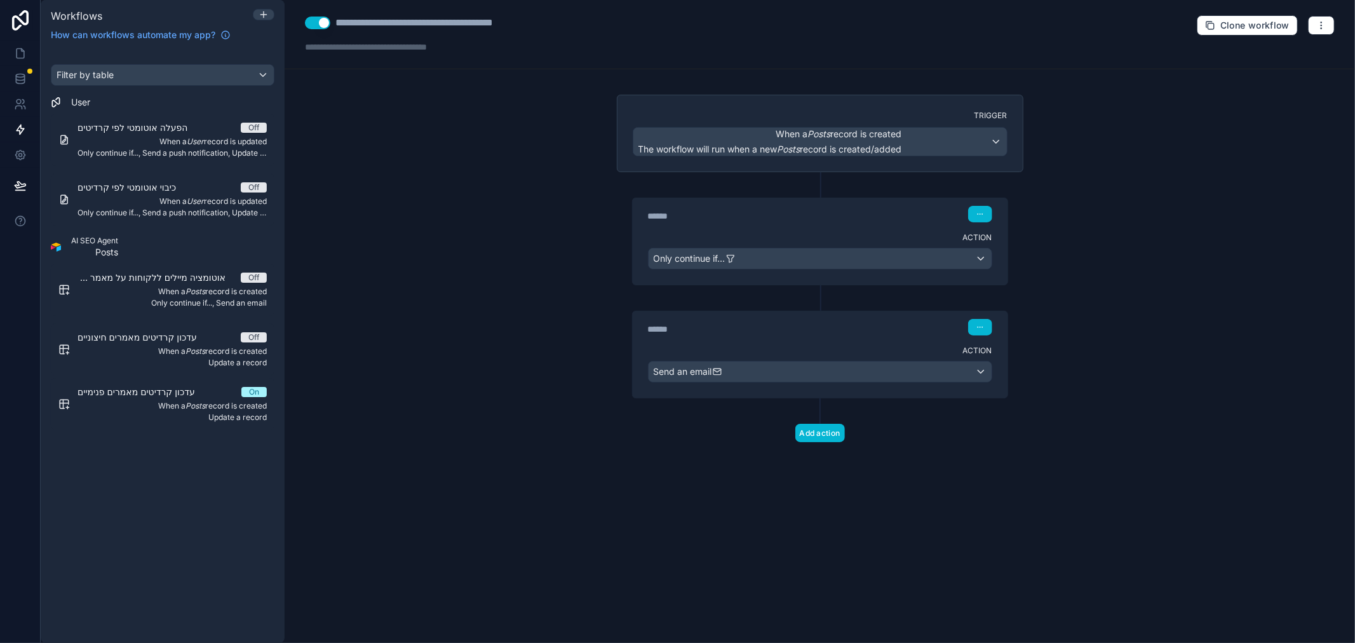
click at [311, 29] on div "Use setting" at bounding box center [317, 22] width 25 height 15
click at [320, 18] on button "Use setting" at bounding box center [317, 23] width 25 height 13
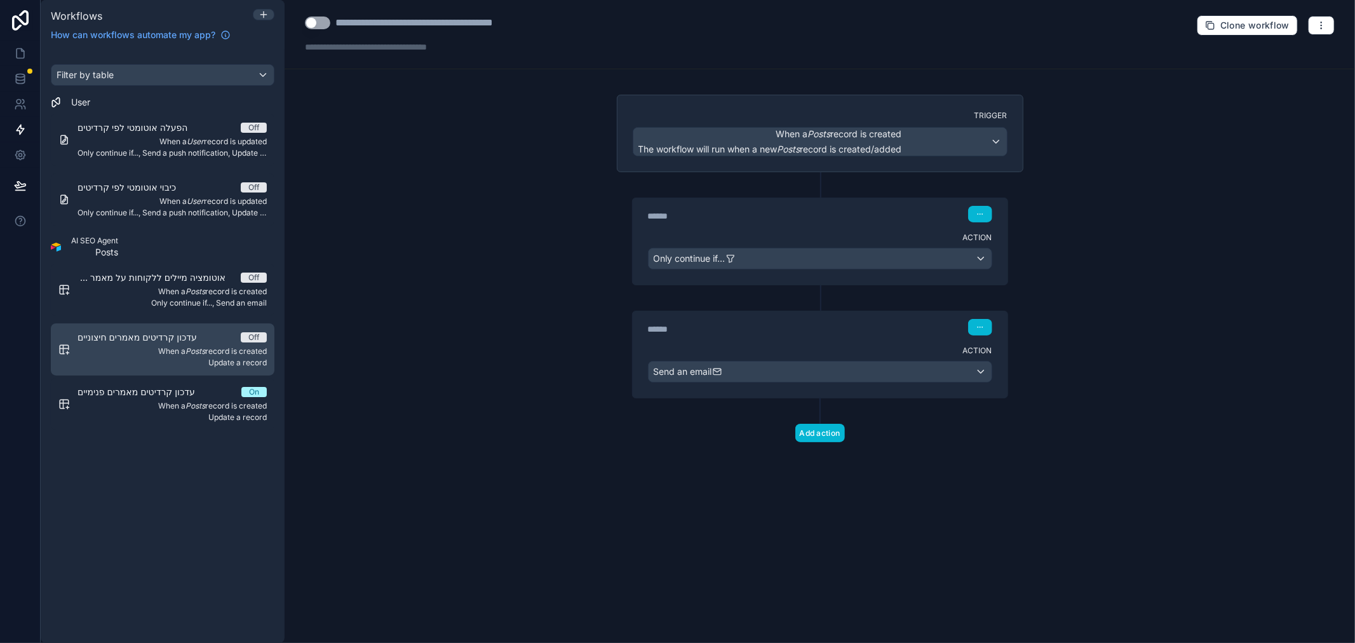
click at [214, 350] on span "When a Posts record is created" at bounding box center [171, 351] width 189 height 10
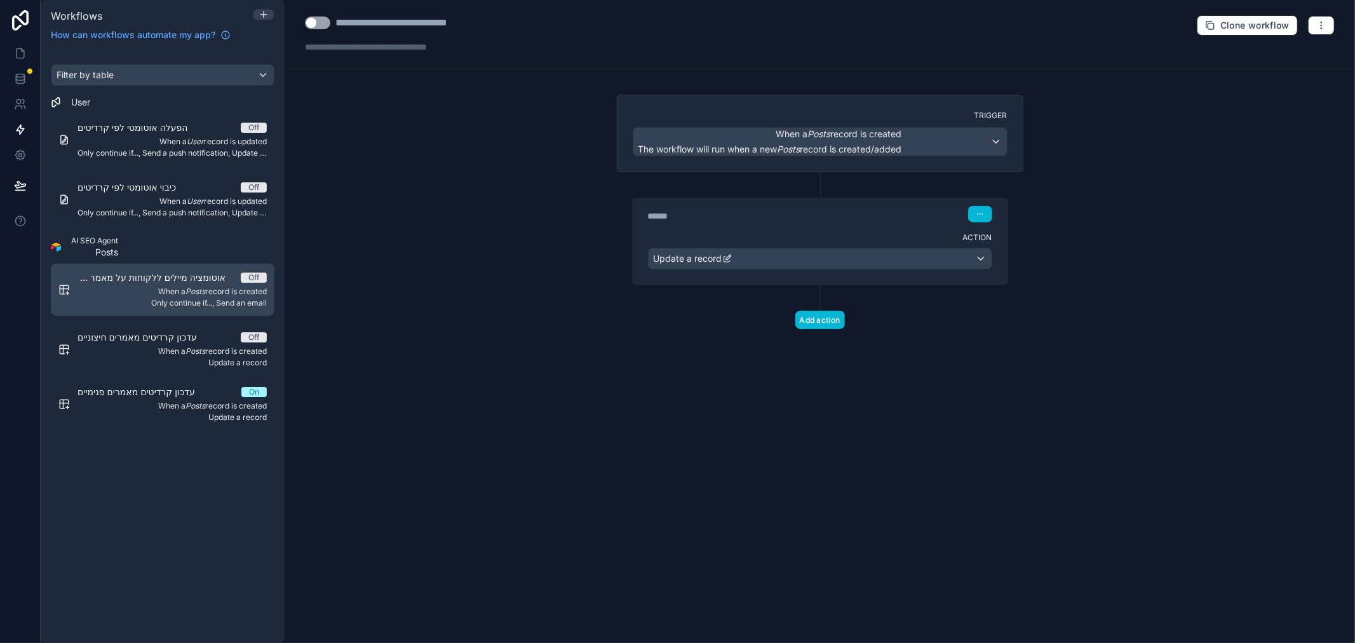
click at [214, 295] on span "When a Posts record is created" at bounding box center [171, 291] width 189 height 10
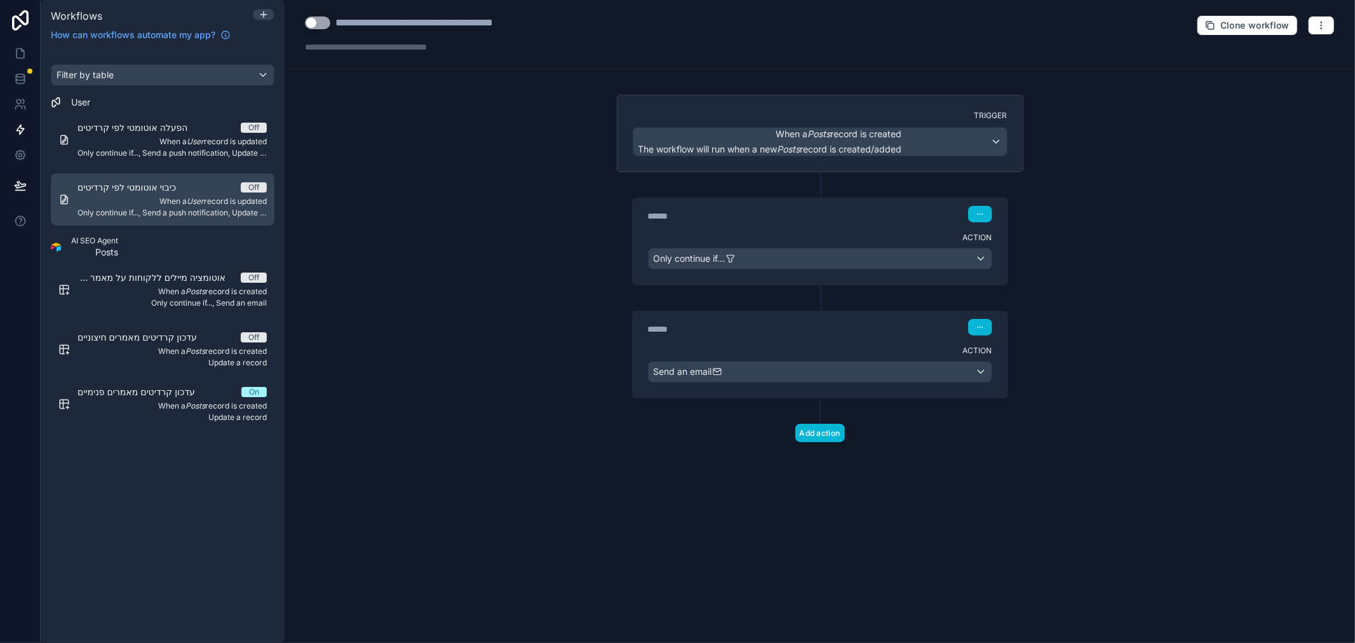
click at [214, 198] on span "When a User record is updated" at bounding box center [171, 201] width 189 height 10
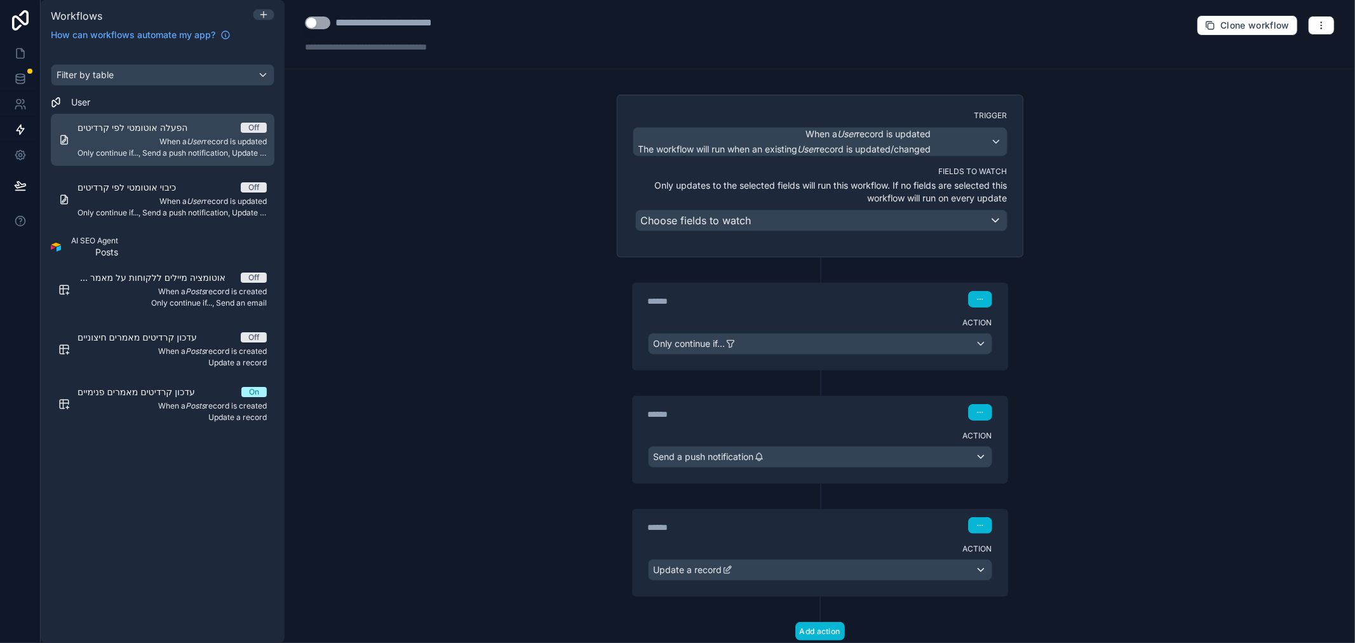
click at [211, 159] on link "הפעלה אוטומטי לפי קרדיטים Off When a User record is updated Only continue if...…" at bounding box center [163, 140] width 224 height 52
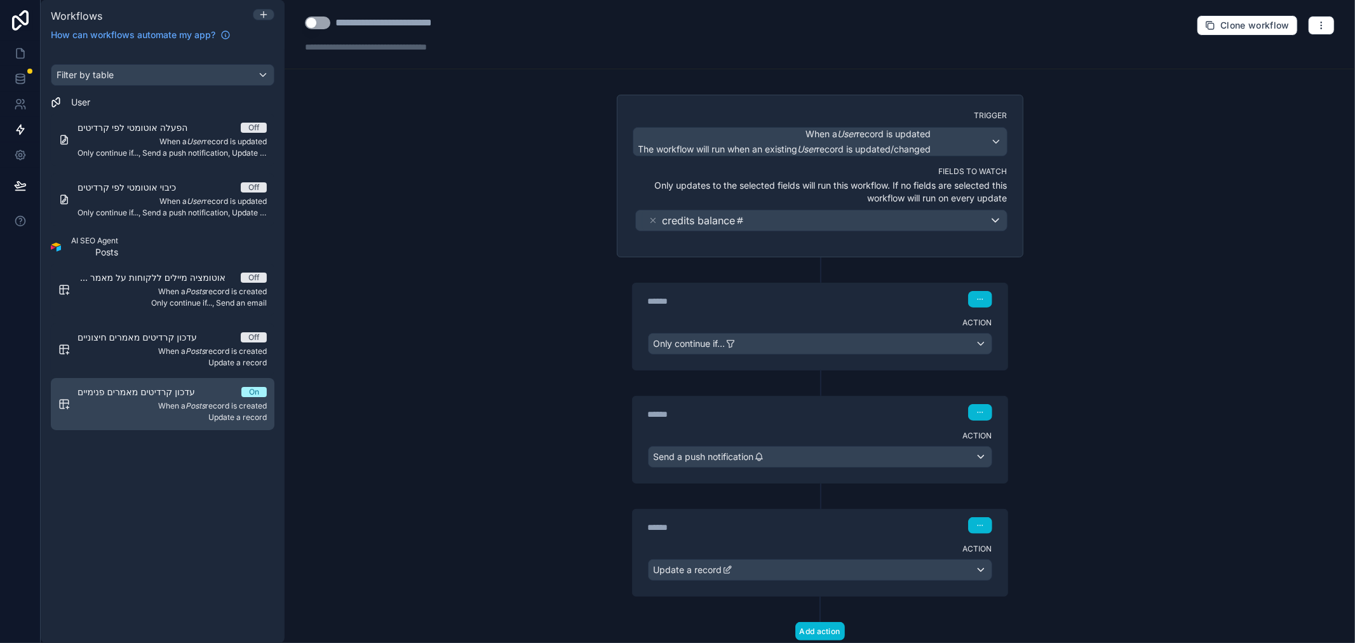
click at [202, 392] on span "עדכון קרדיטים מאמרים פנימיים" at bounding box center [143, 391] width 133 height 13
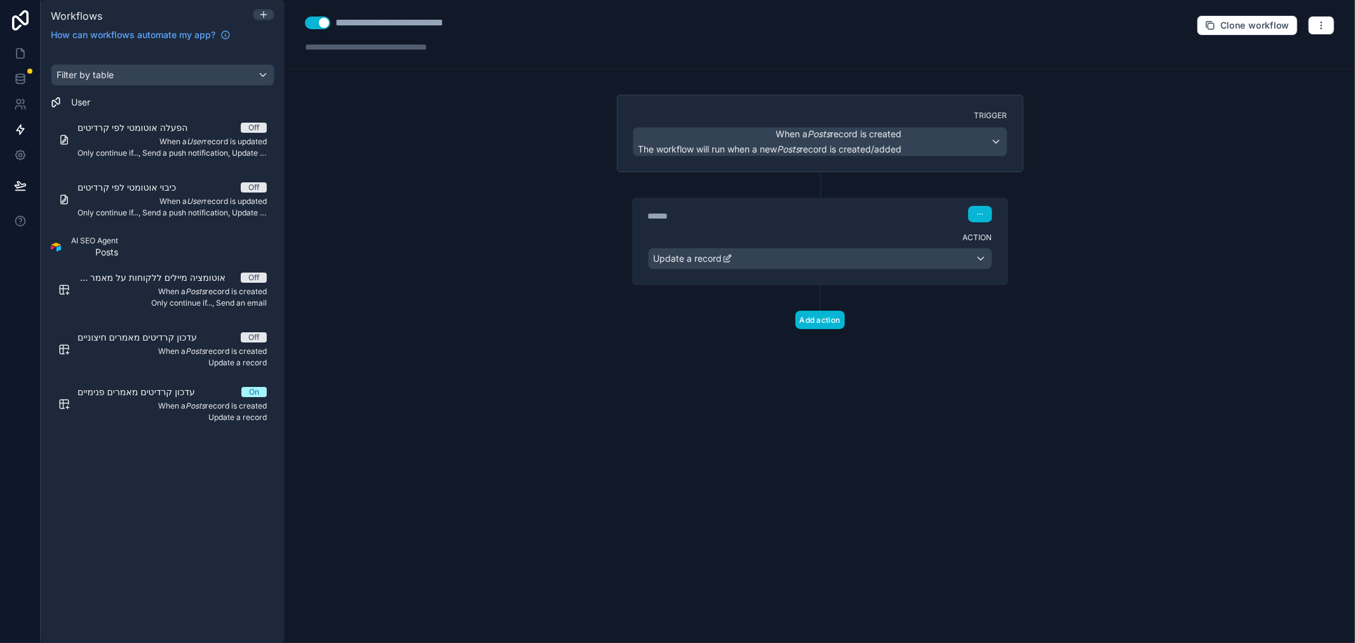
click at [759, 208] on div "****** Step 1" at bounding box center [820, 214] width 344 height 17
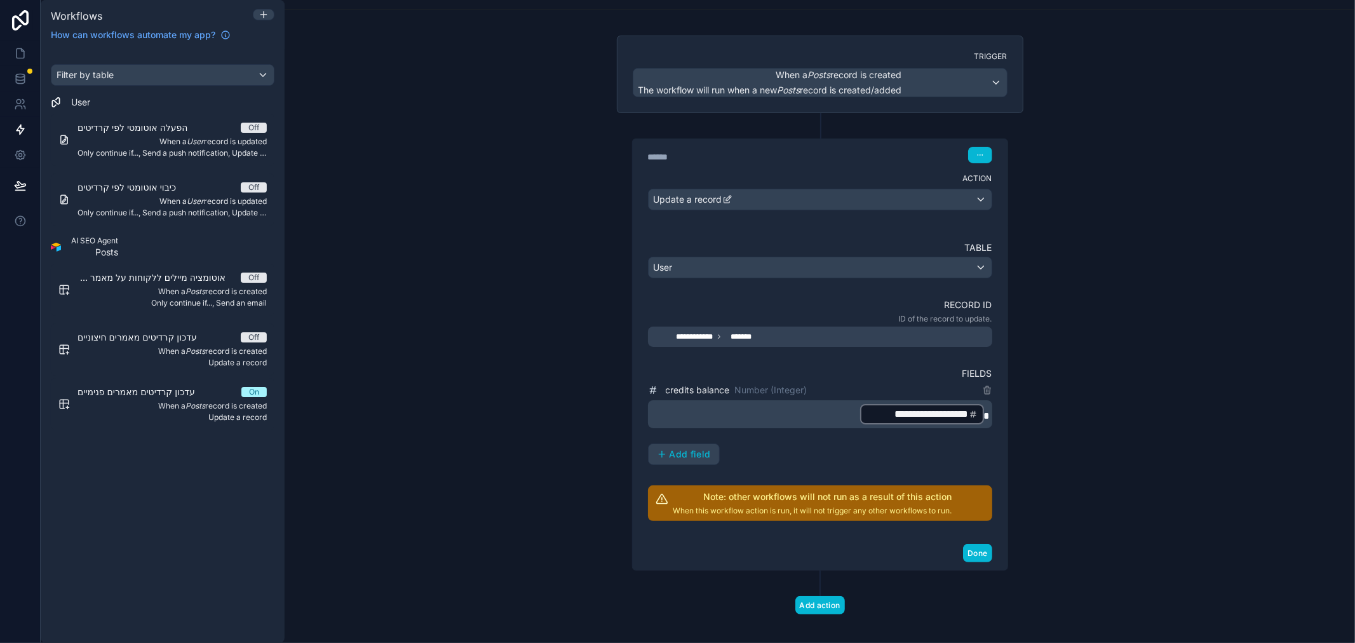
scroll to position [71, 0]
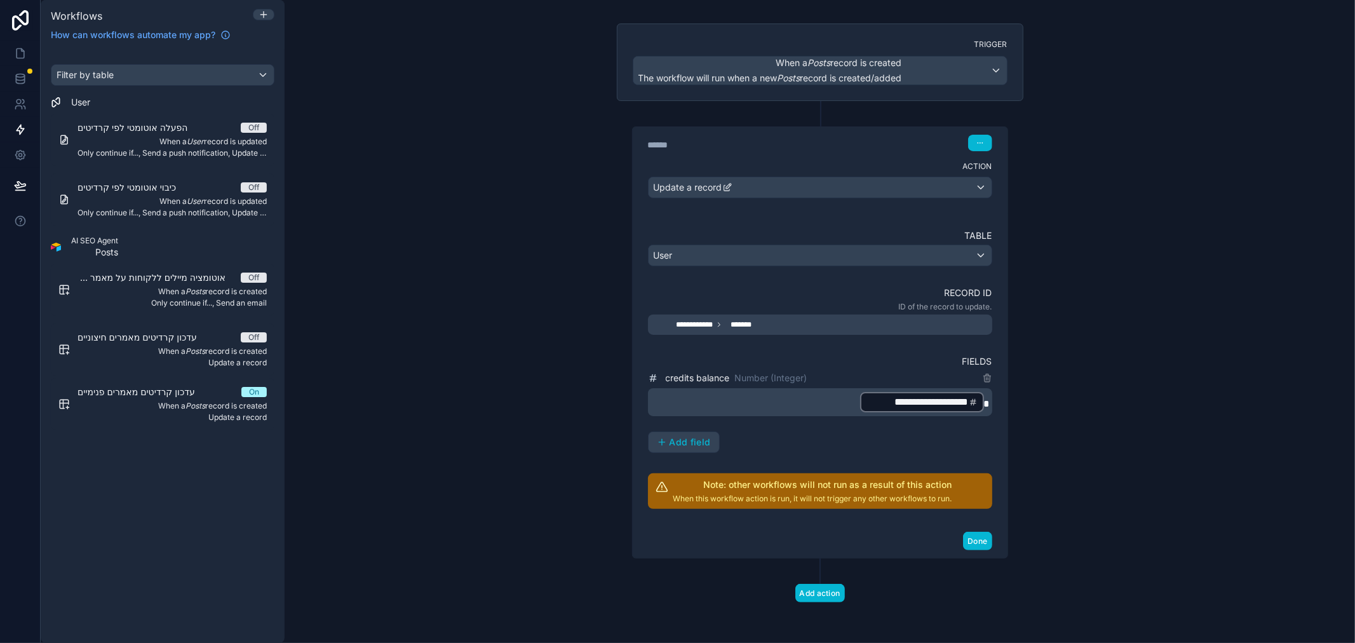
click at [794, 488] on h2 "Note: other workflows will not run as a result of this action" at bounding box center [812, 484] width 279 height 13
click at [968, 539] on button "Done" at bounding box center [977, 541] width 29 height 18
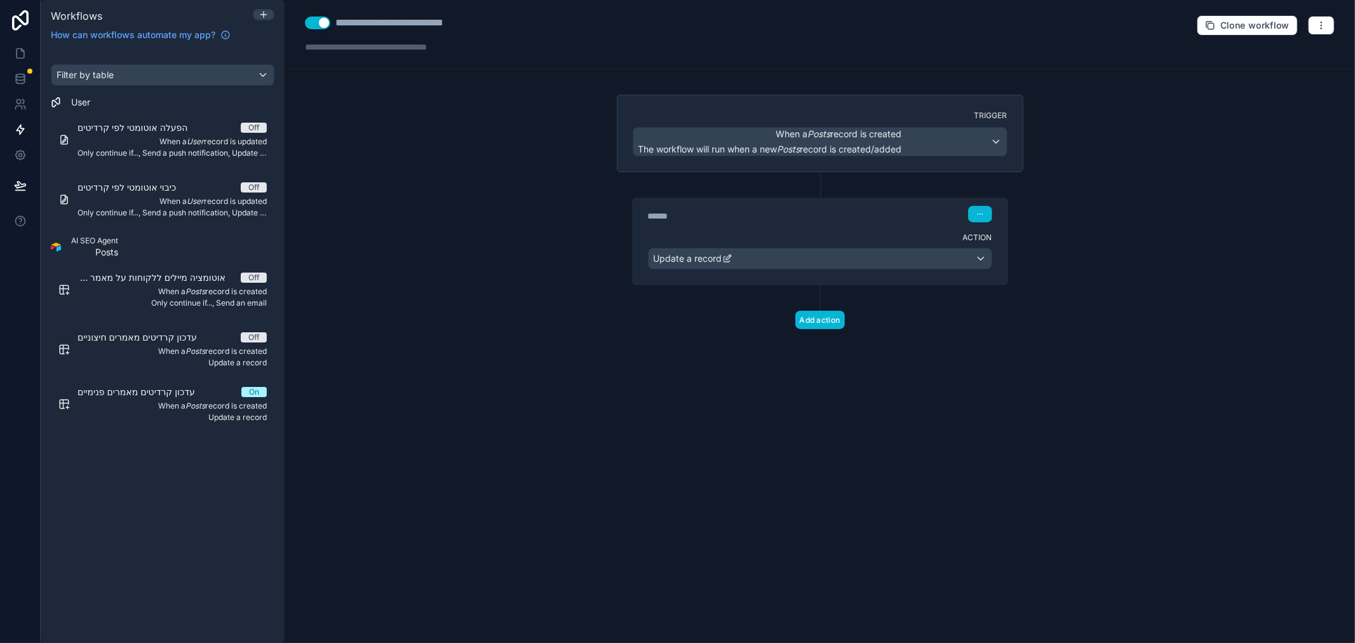
click at [804, 215] on div "******" at bounding box center [743, 216] width 191 height 13
click at [861, 143] on span "The workflow will run when a new Posts record is created/added" at bounding box center [770, 149] width 264 height 13
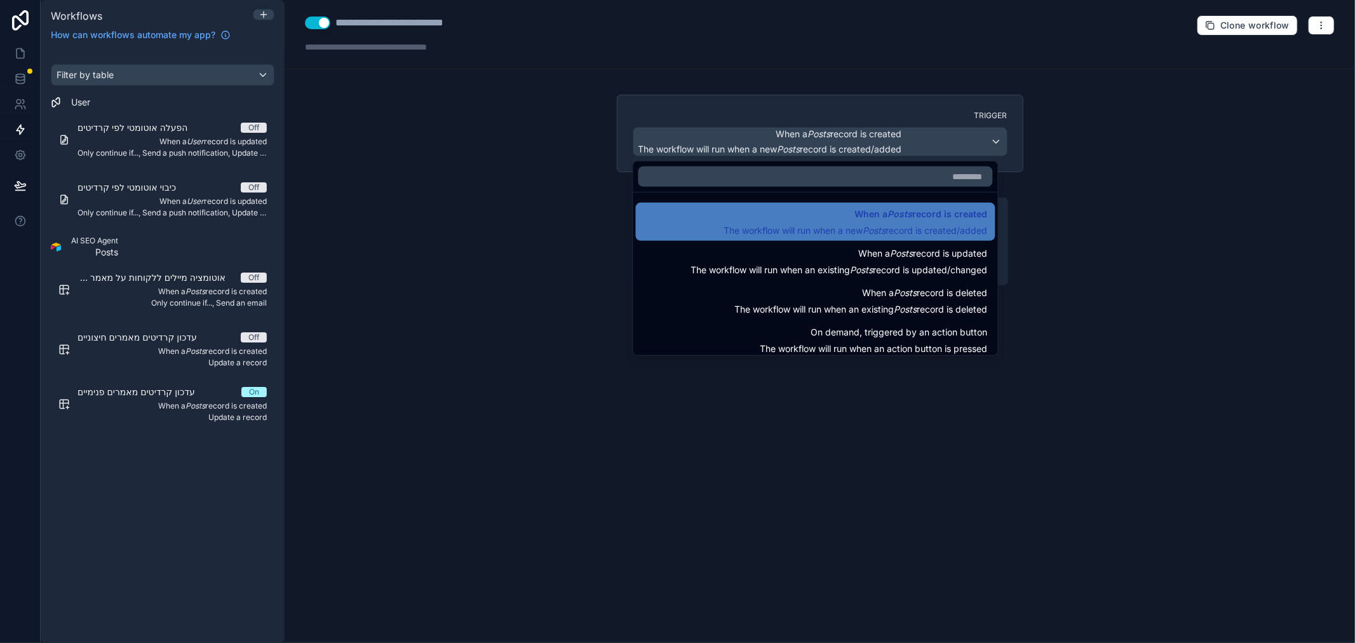
click at [1090, 253] on div at bounding box center [677, 321] width 1355 height 643
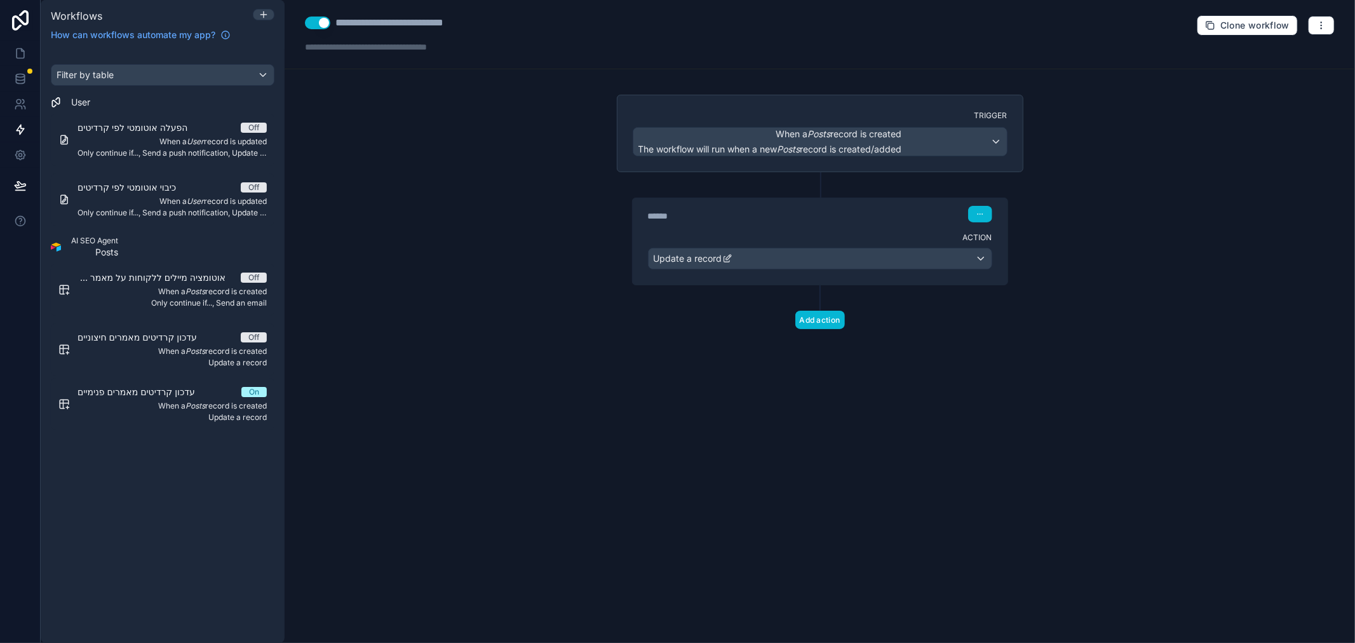
click at [852, 221] on div "****** Step 1" at bounding box center [820, 214] width 344 height 17
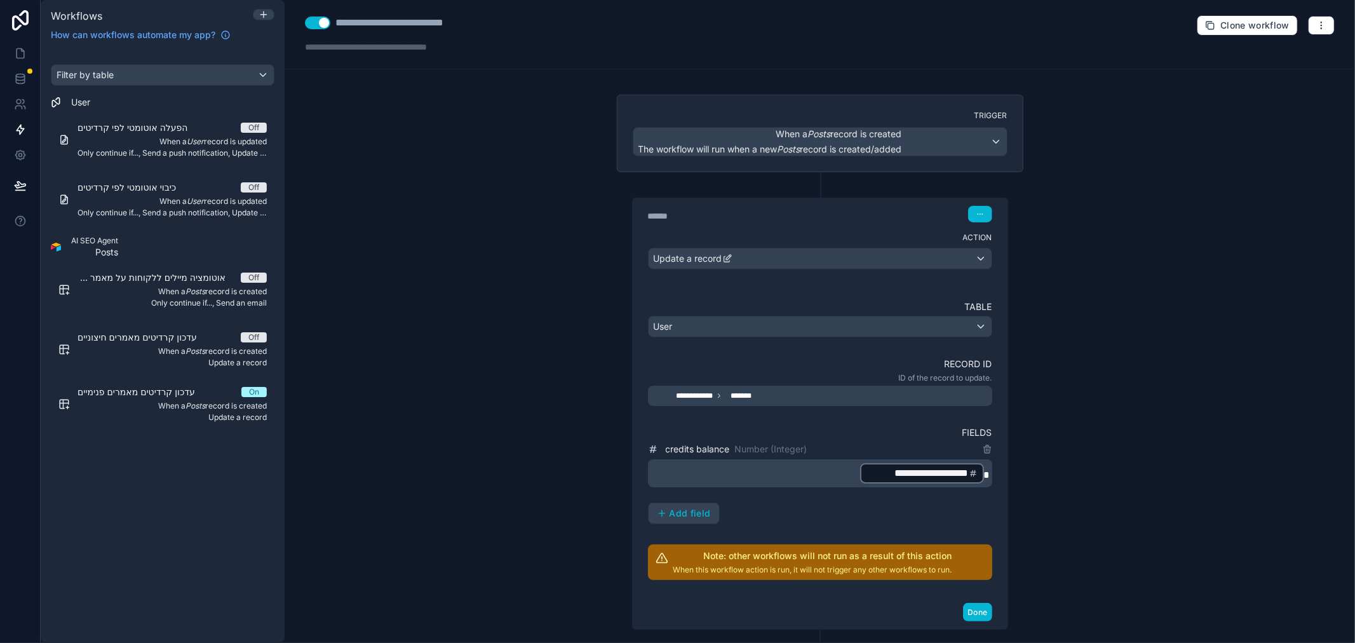
click at [775, 396] on div "**********" at bounding box center [820, 395] width 344 height 20
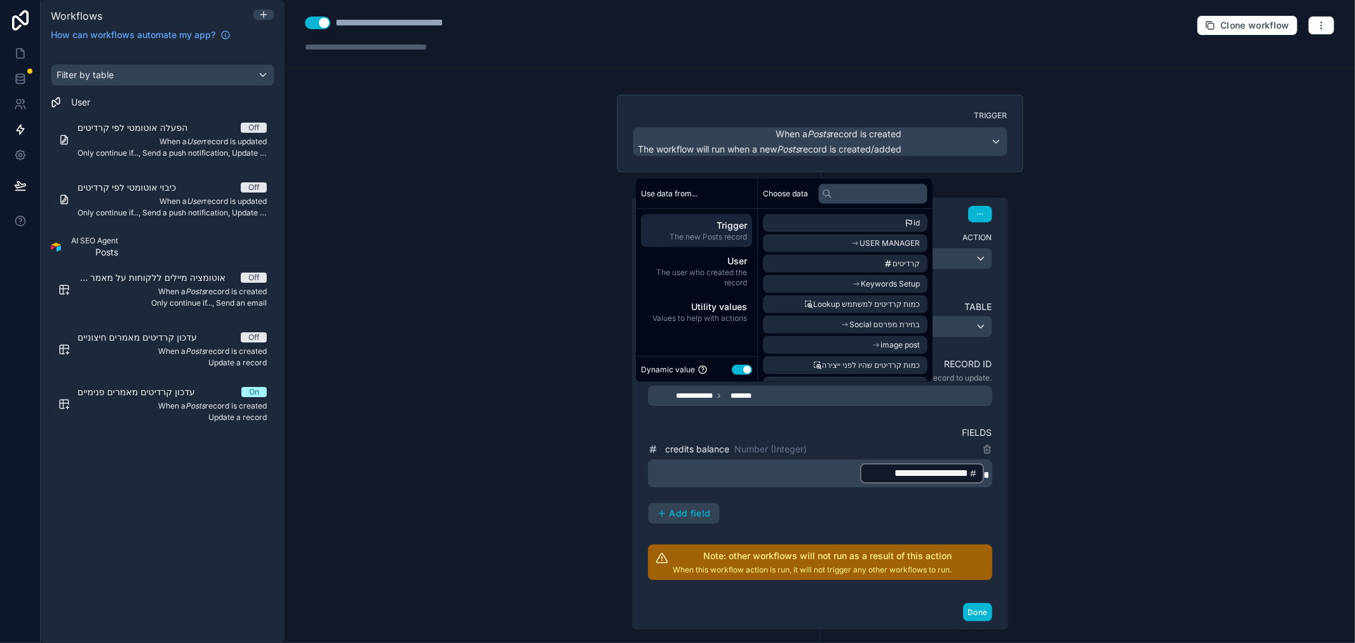
click at [702, 225] on span "Trigger" at bounding box center [696, 225] width 101 height 13
click at [889, 220] on li "id" at bounding box center [845, 223] width 164 height 18
click at [920, 218] on span "id" at bounding box center [916, 223] width 6 height 10
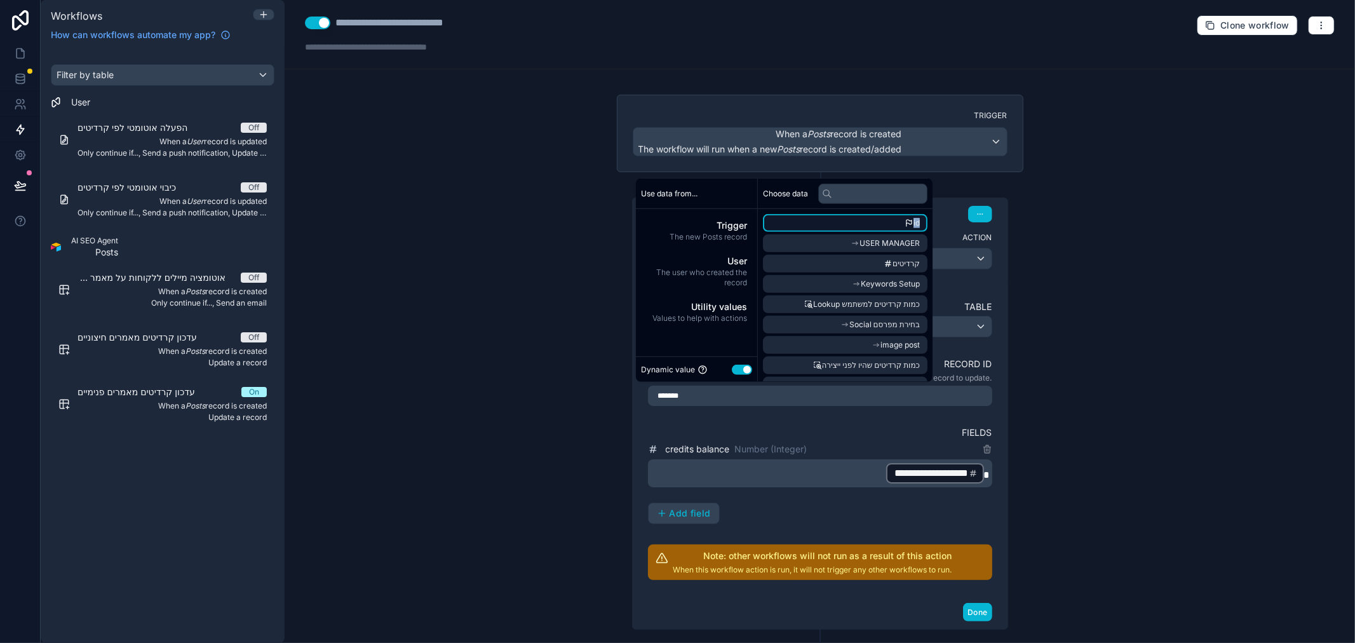
click at [920, 218] on span "id" at bounding box center [916, 223] width 6 height 10
click at [712, 315] on span "Values to help with actions" at bounding box center [696, 318] width 101 height 10
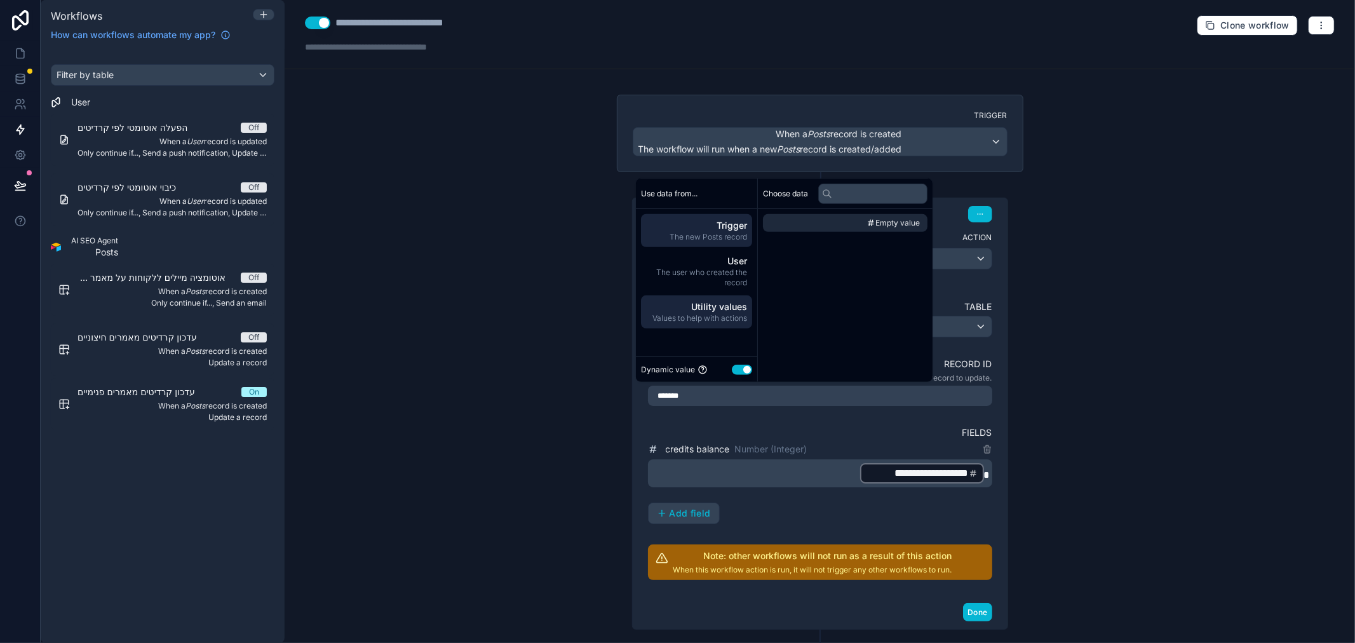
click at [716, 234] on span "The new Posts record" at bounding box center [696, 237] width 101 height 10
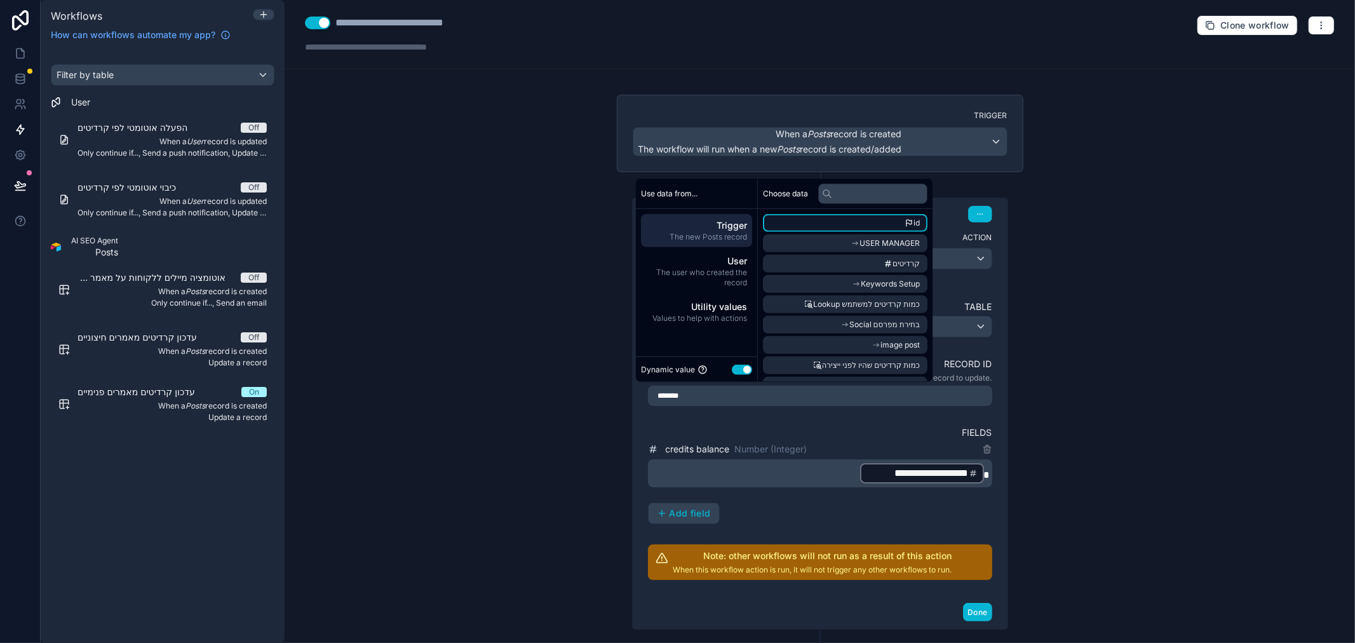
click at [894, 220] on li "id" at bounding box center [845, 223] width 164 height 18
click at [917, 424] on div "**********" at bounding box center [820, 439] width 344 height 279
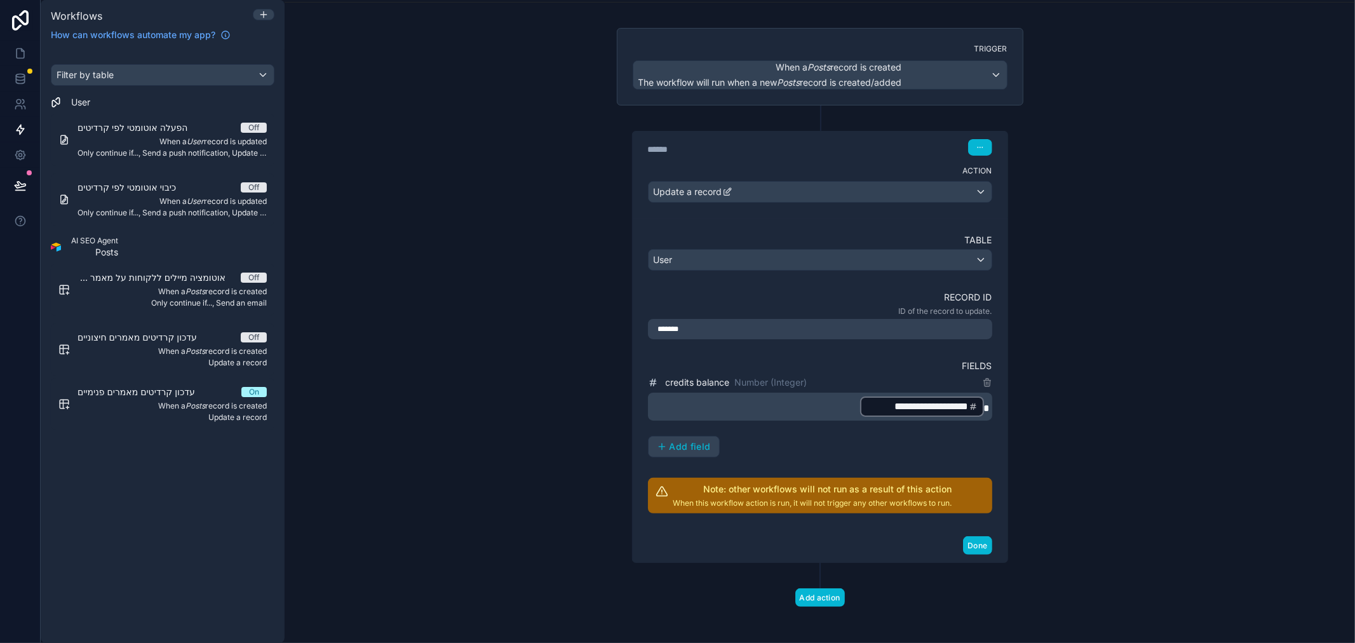
scroll to position [71, 0]
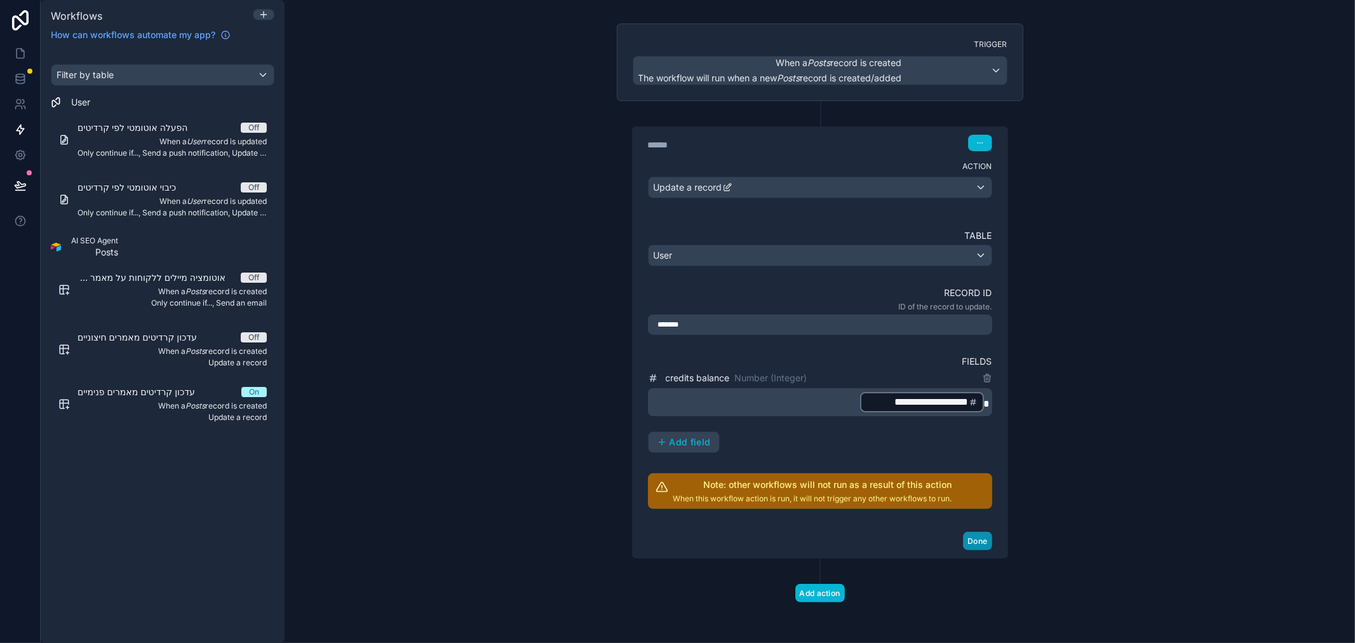
click at [965, 542] on button "Done" at bounding box center [977, 541] width 29 height 18
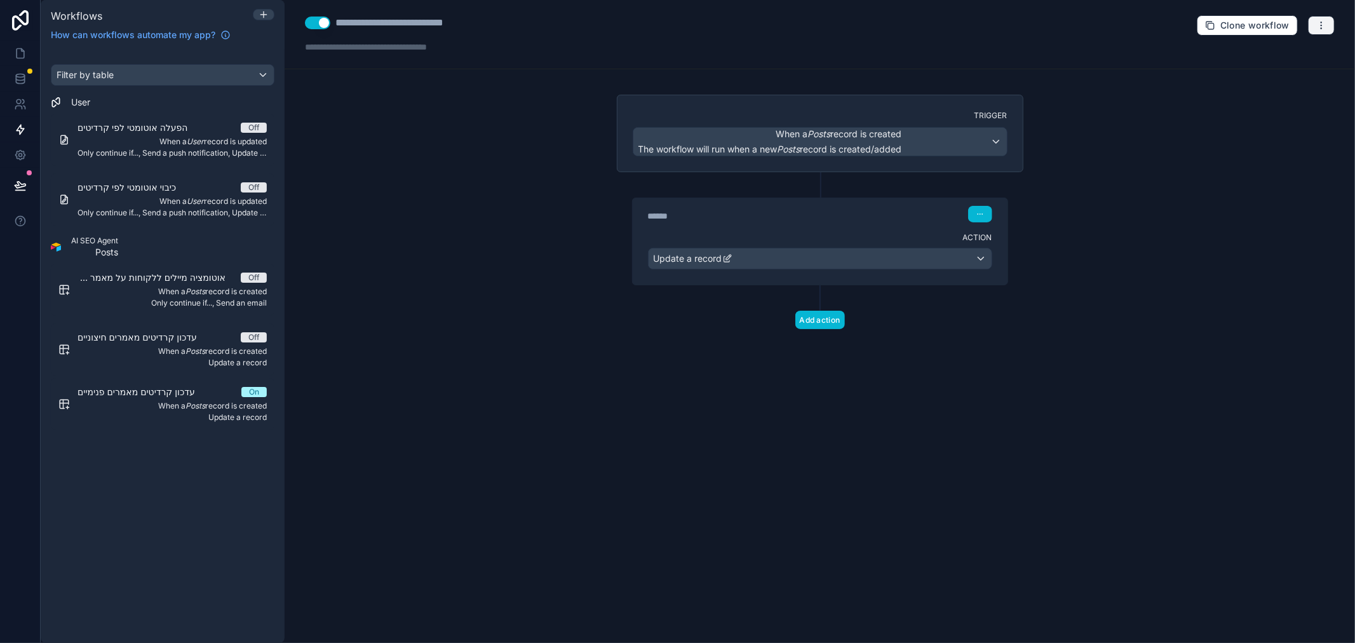
click at [1320, 30] on icon "button" at bounding box center [1321, 25] width 10 height 10
click at [1280, 58] on span "Test workflow" at bounding box center [1287, 55] width 61 height 10
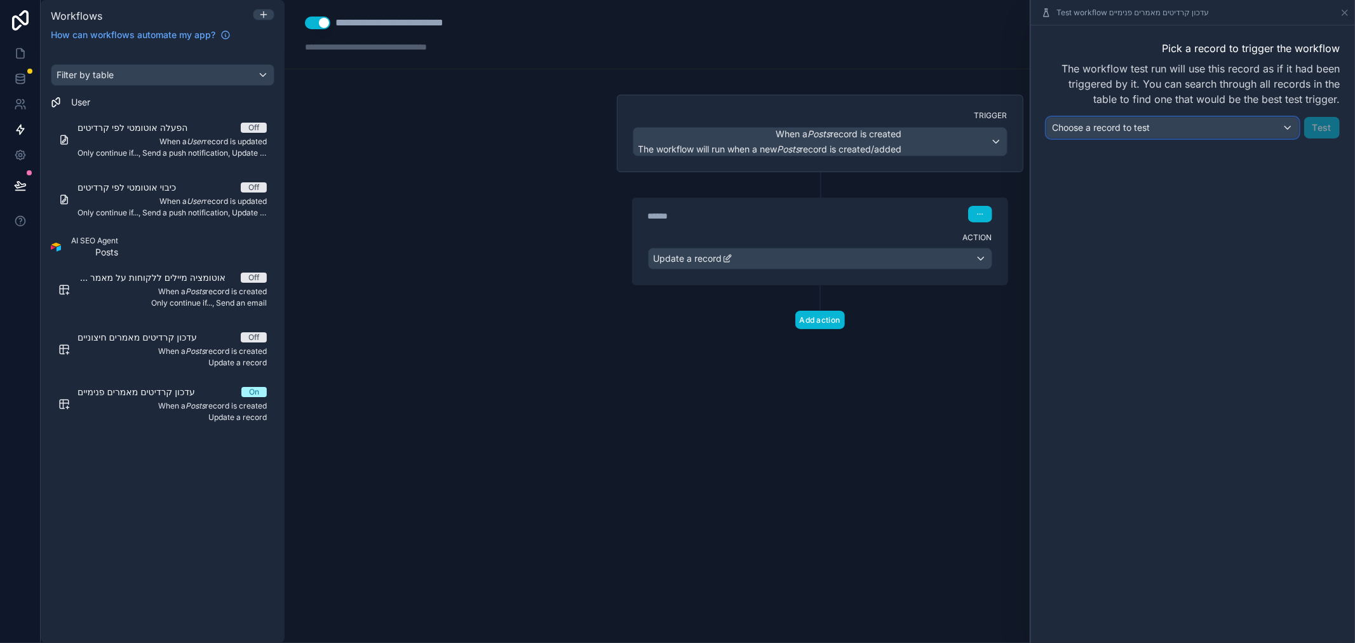
click at [1232, 127] on div "Choose a record to test" at bounding box center [1172, 127] width 251 height 20
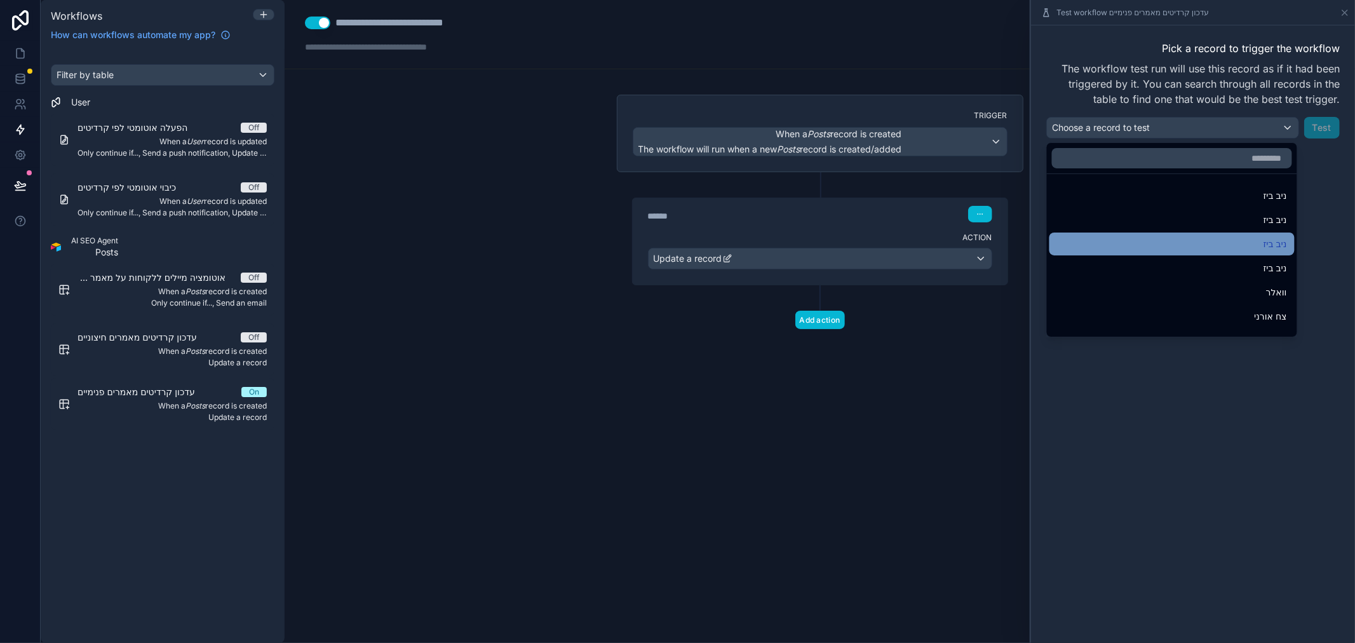
click at [1216, 249] on div "ניב ביז" at bounding box center [1172, 243] width 230 height 15
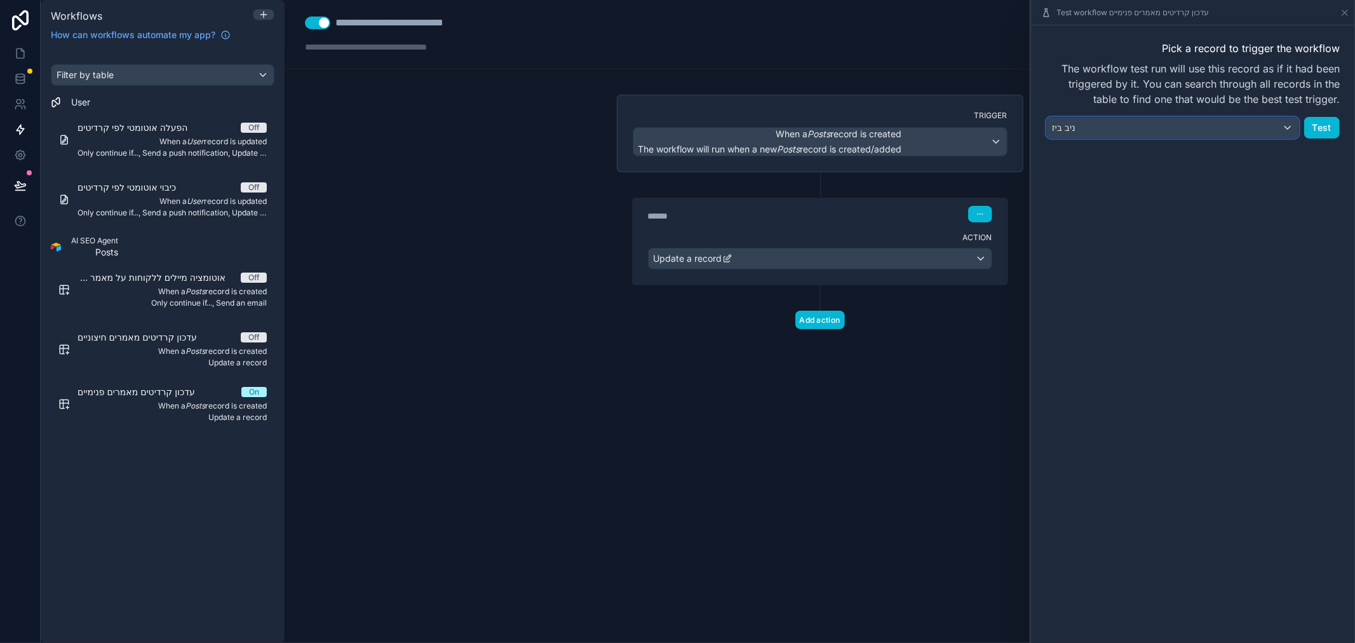
click at [1266, 128] on div "ניב ביז" at bounding box center [1172, 127] width 251 height 20
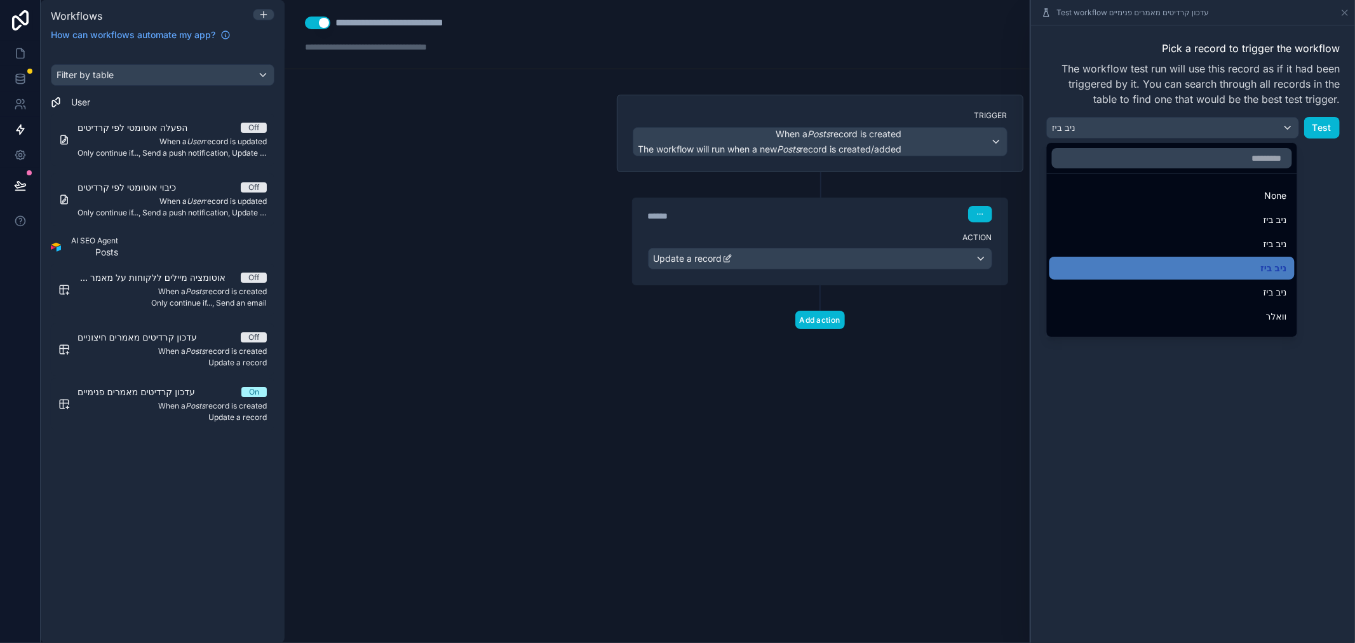
click at [1323, 136] on div at bounding box center [1193, 321] width 324 height 643
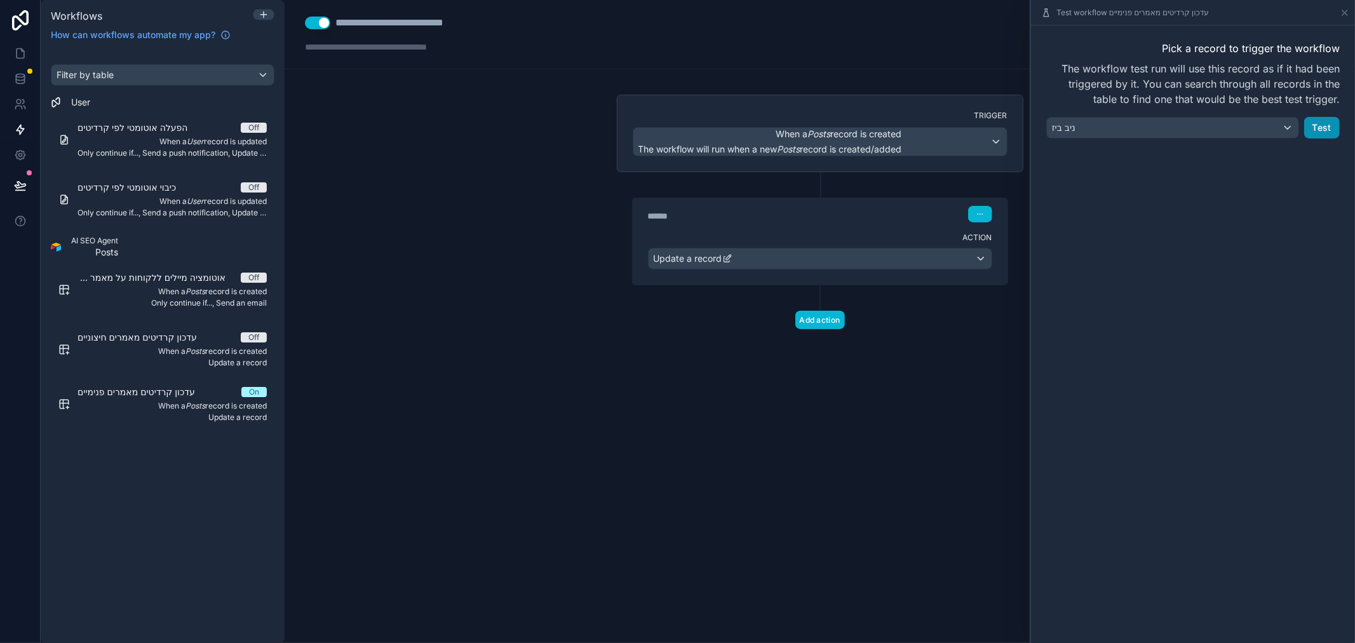
click at [1322, 127] on button "Test" at bounding box center [1322, 128] width 36 height 22
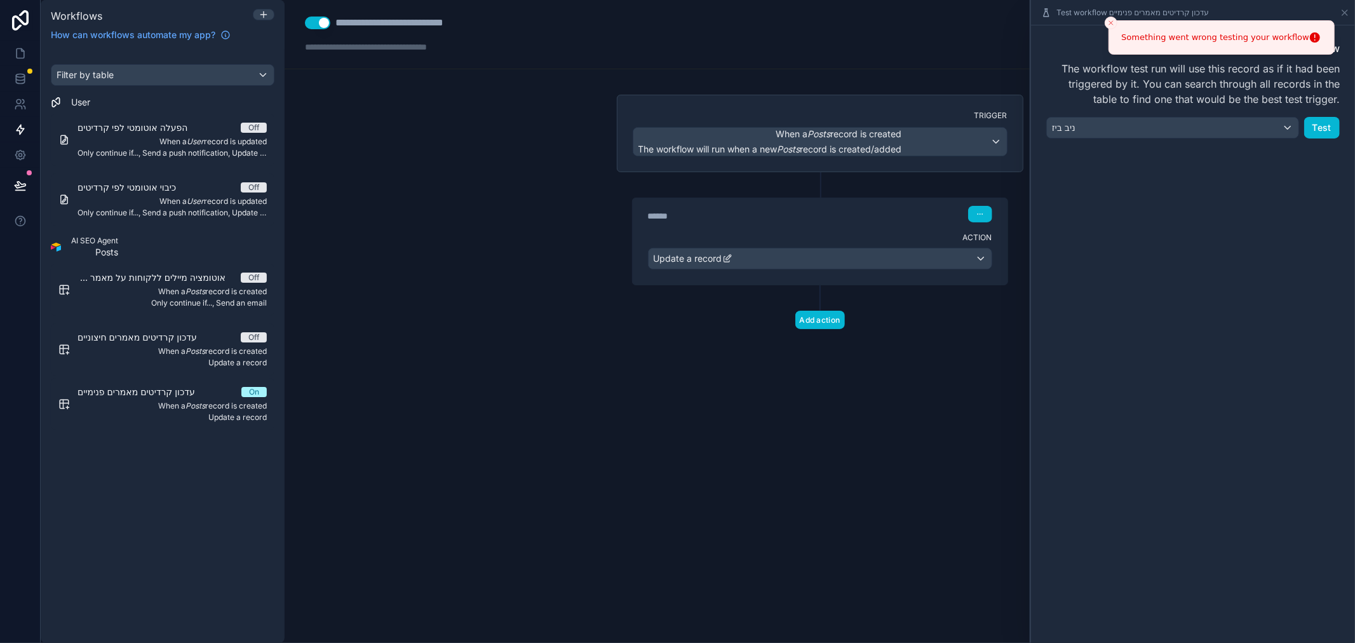
click at [391, 169] on div "**********" at bounding box center [820, 321] width 1070 height 643
